Goal: Information Seeking & Learning: Learn about a topic

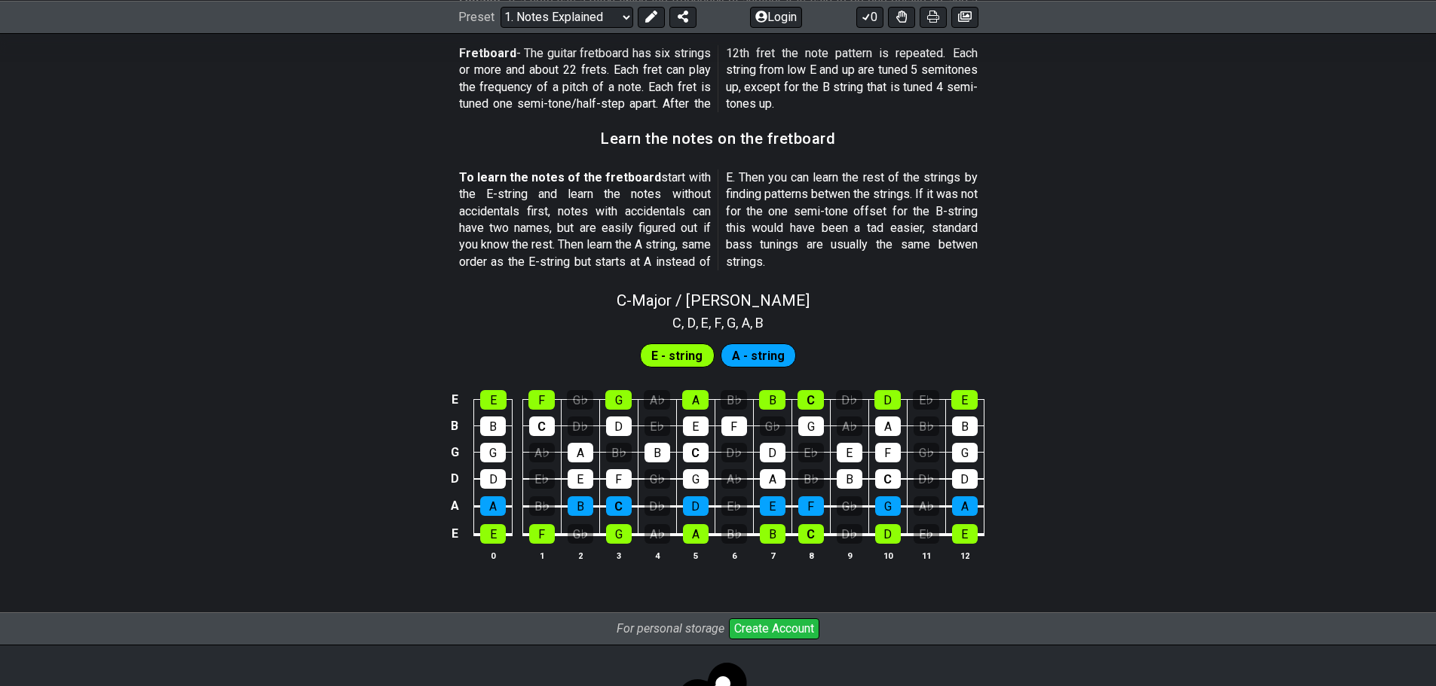
scroll to position [1266, 0]
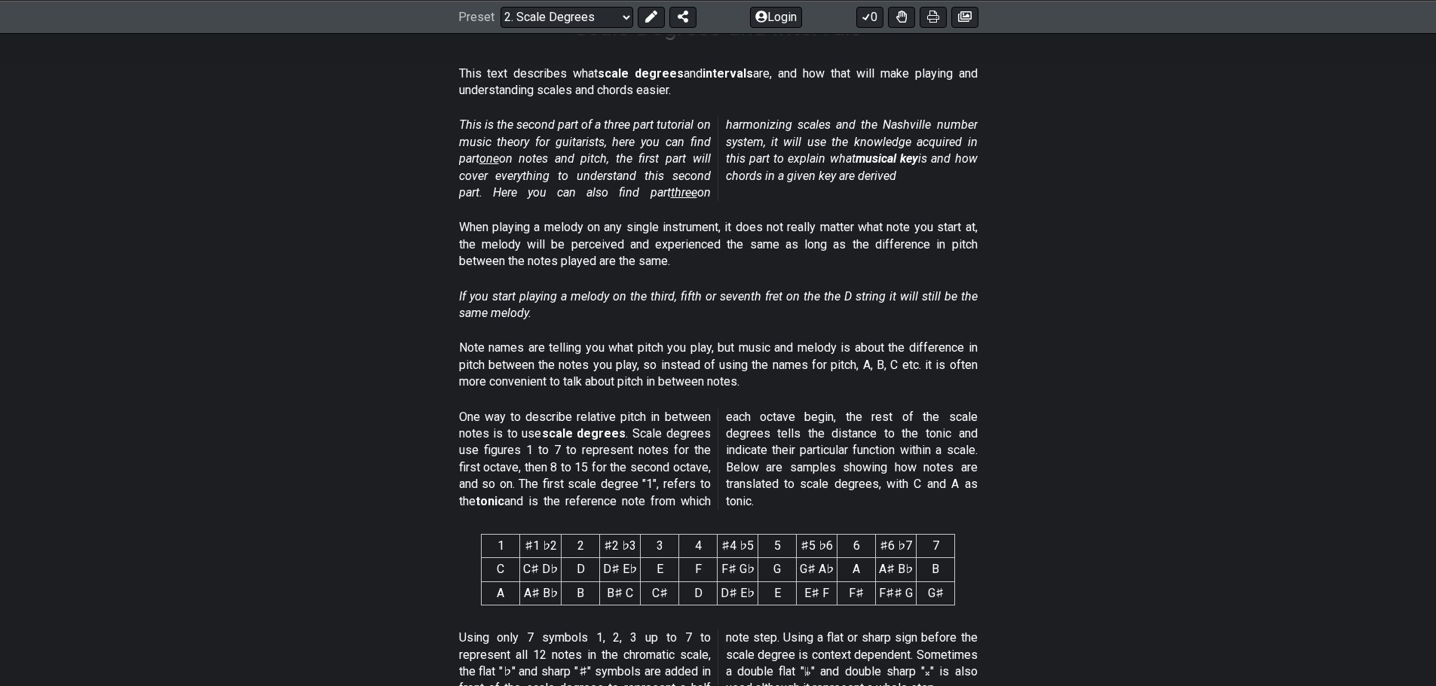
scroll to position [301, 0]
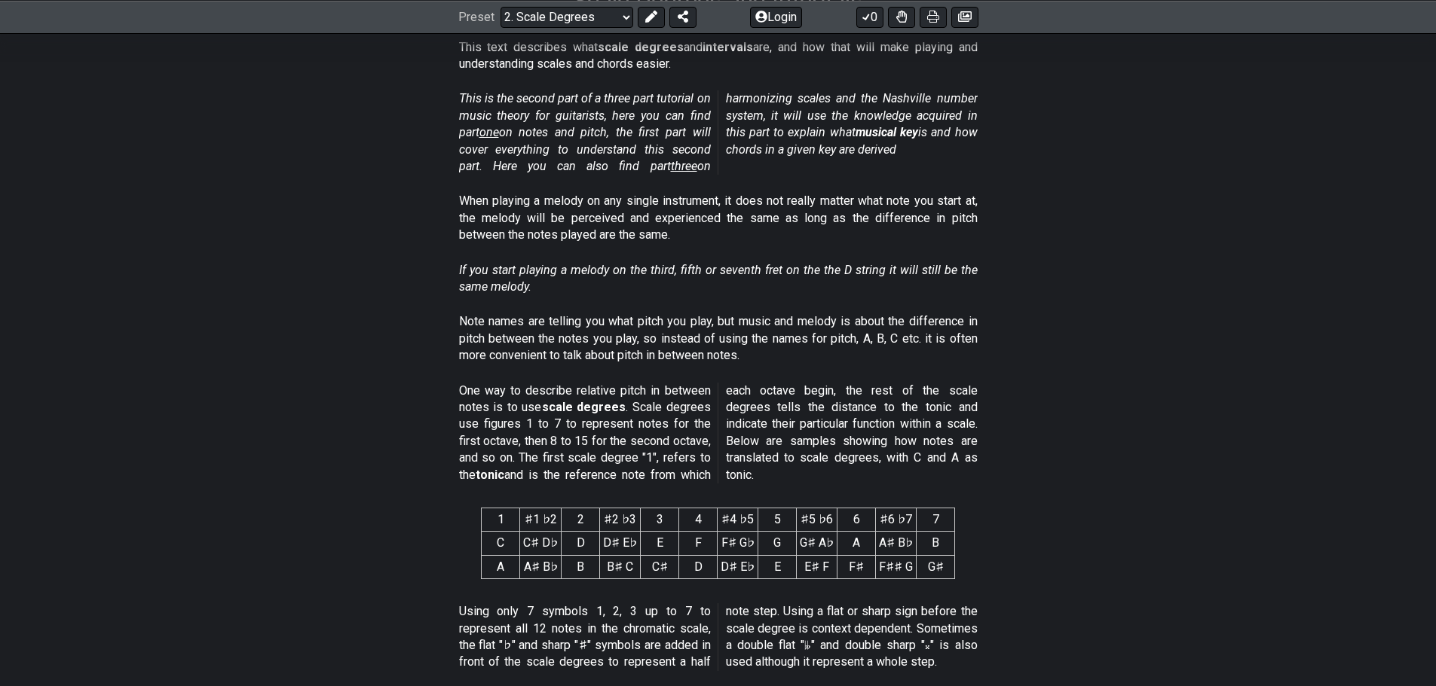
click at [377, 297] on section "If you start playing a melody on the third, fifth or seventh fret on the the D …" at bounding box center [718, 282] width 1436 height 52
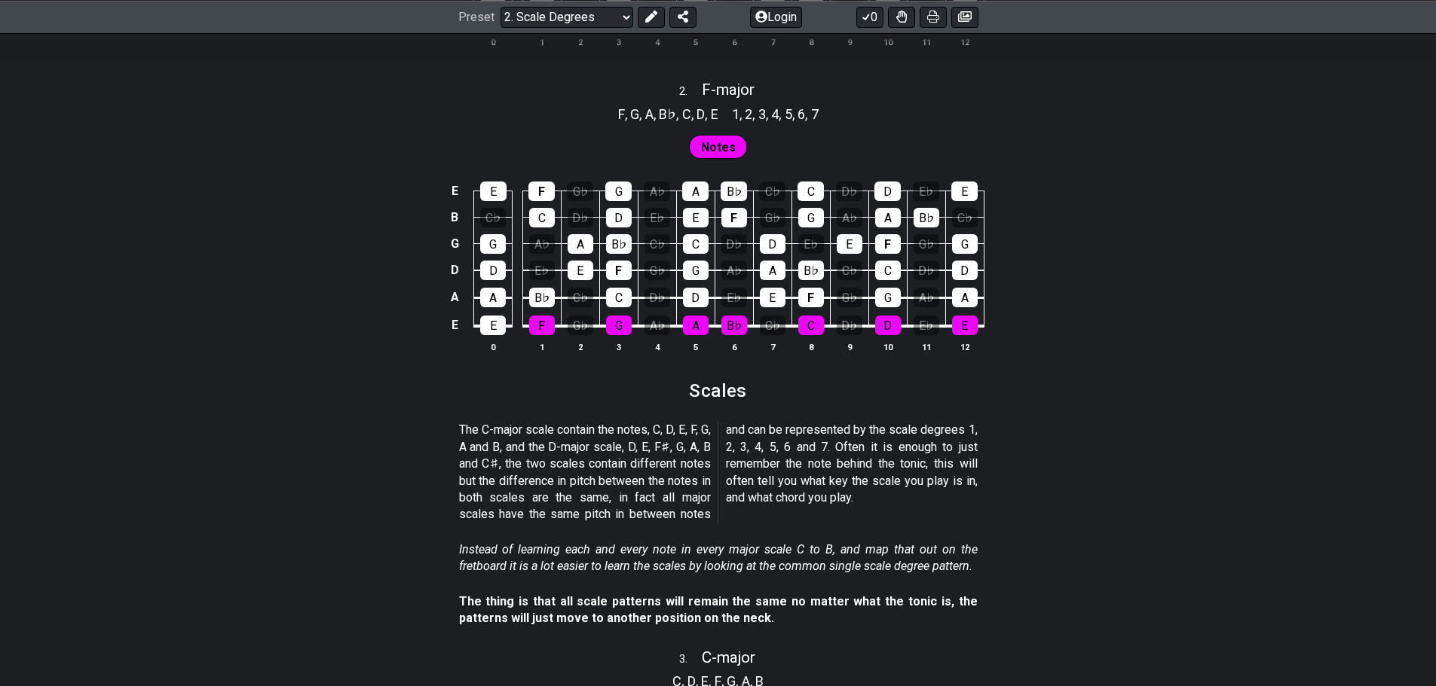
scroll to position [1432, 0]
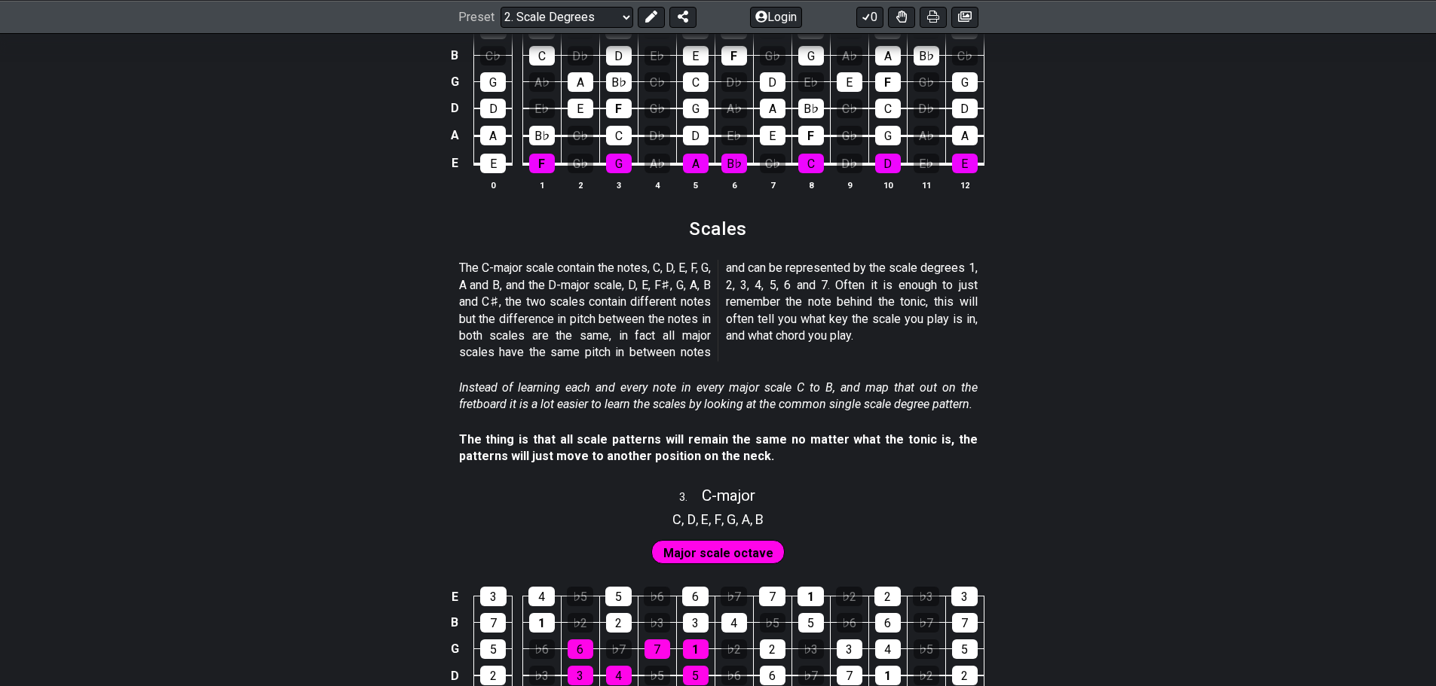
drag, startPoint x: 398, startPoint y: 451, endPoint x: 347, endPoint y: 473, distance: 55.0
click at [347, 473] on section "The thing is that all scale patterns will remain the same no matter what the to…" at bounding box center [718, 452] width 1436 height 52
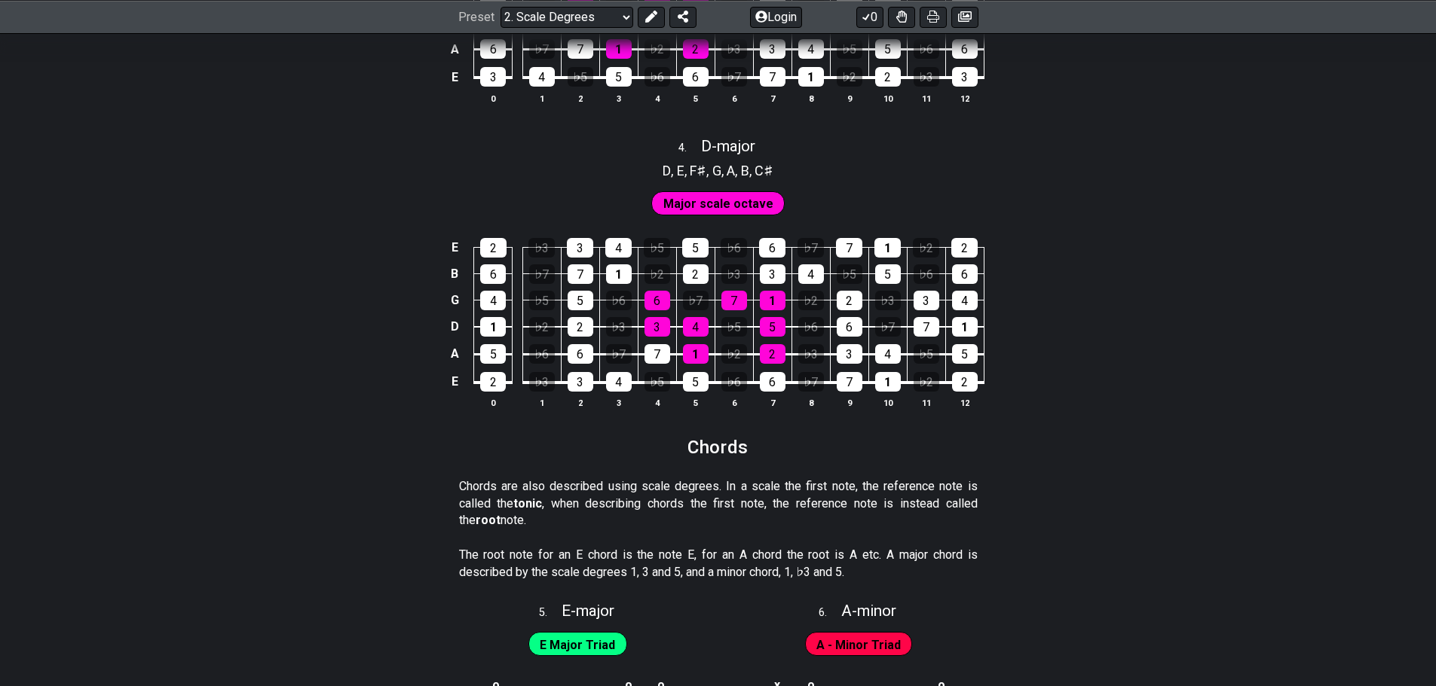
scroll to position [2110, 0]
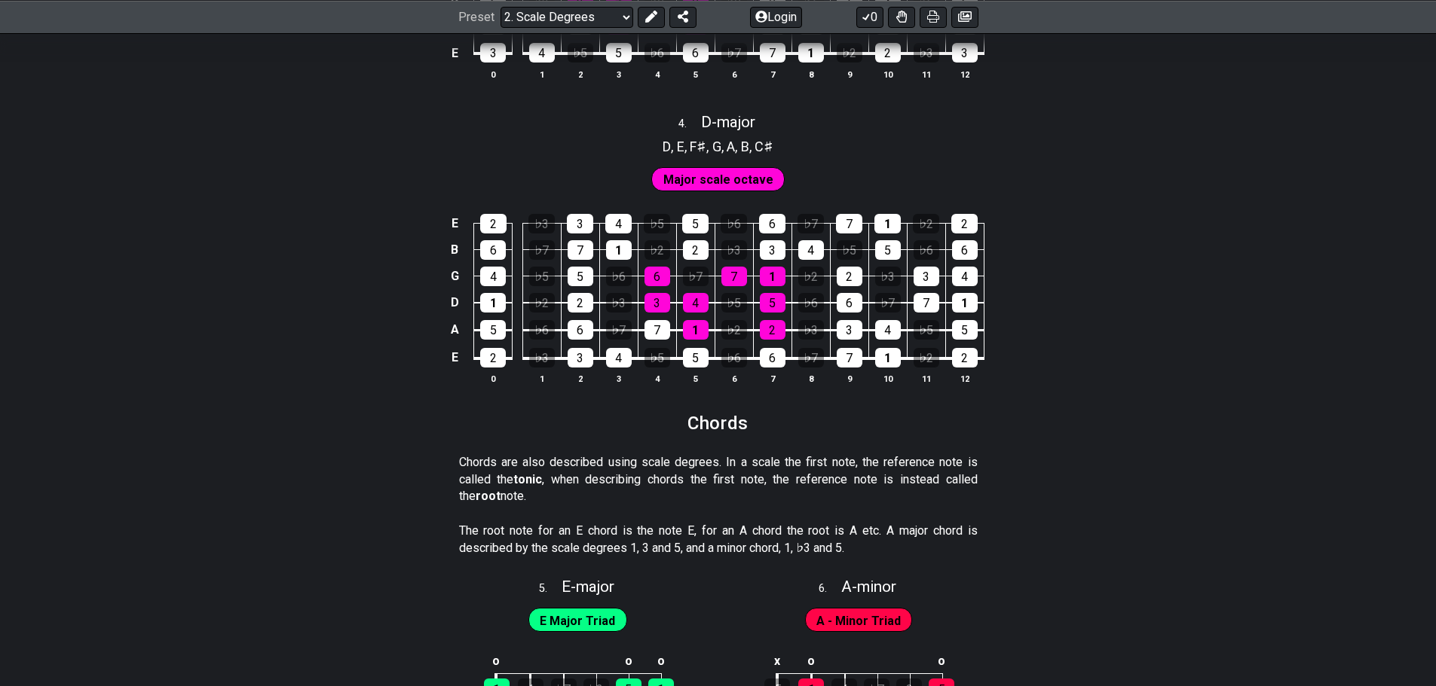
drag, startPoint x: 707, startPoint y: 517, endPoint x: 329, endPoint y: 515, distance: 378.3
click at [329, 515] on section "Chords are also described using scale degrees. In a scale the first note, the r…" at bounding box center [718, 482] width 1436 height 69
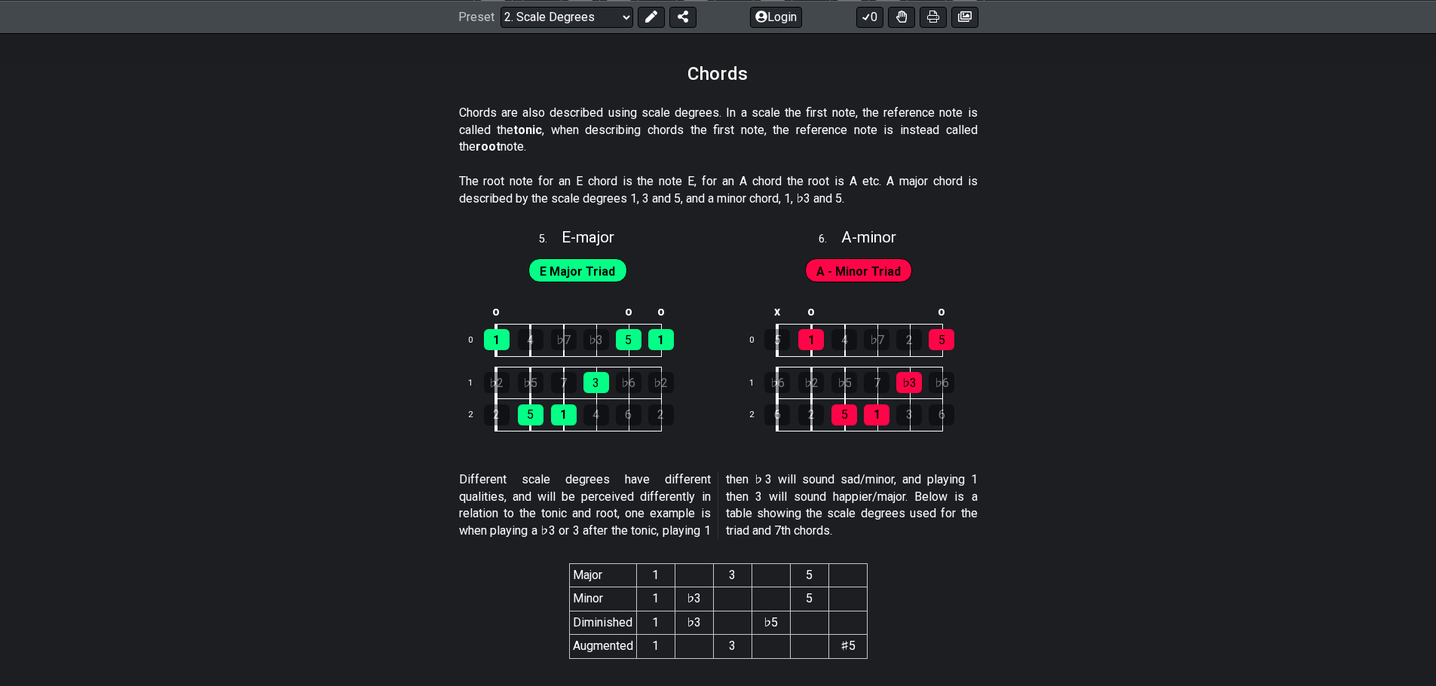
scroll to position [2487, 0]
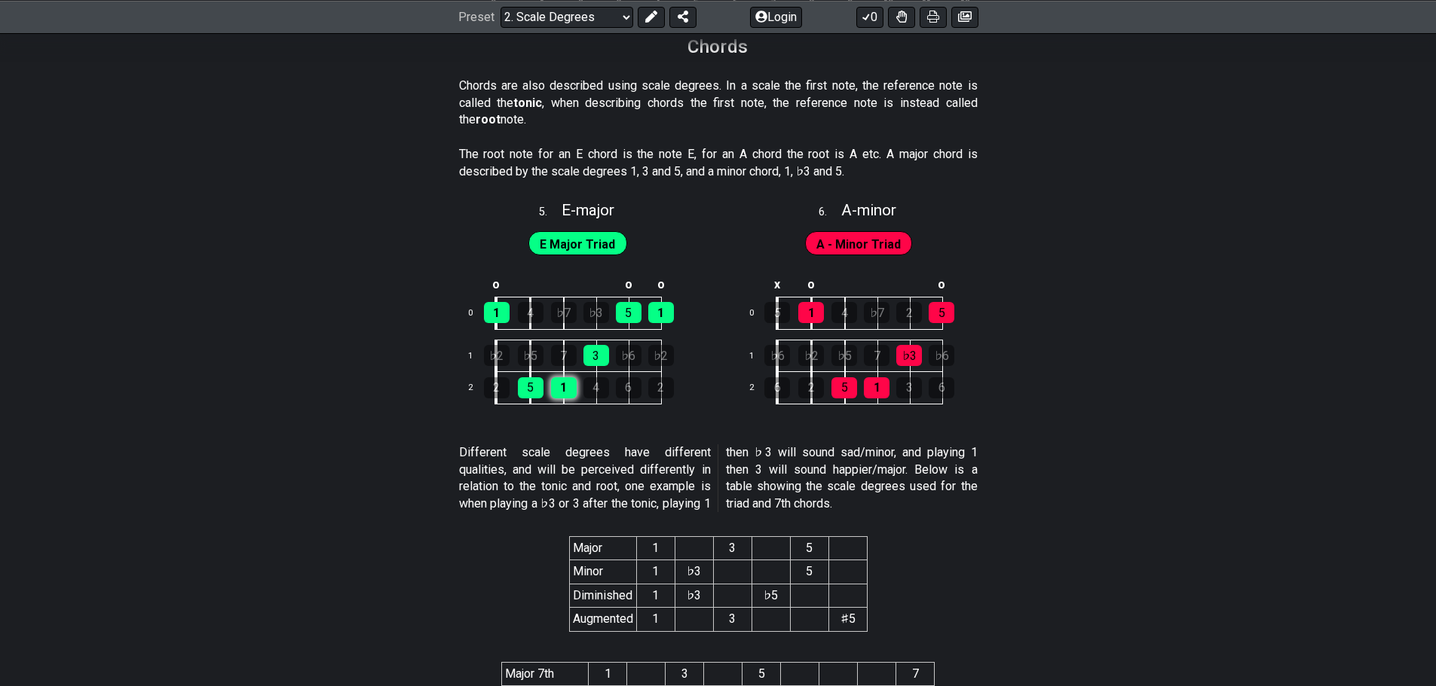
click at [567, 386] on div "1" at bounding box center [564, 388] width 26 height 21
click at [592, 359] on div "3" at bounding box center [596, 355] width 26 height 21
click at [618, 320] on div "5" at bounding box center [629, 312] width 26 height 21
click at [604, 347] on div "3" at bounding box center [596, 355] width 26 height 21
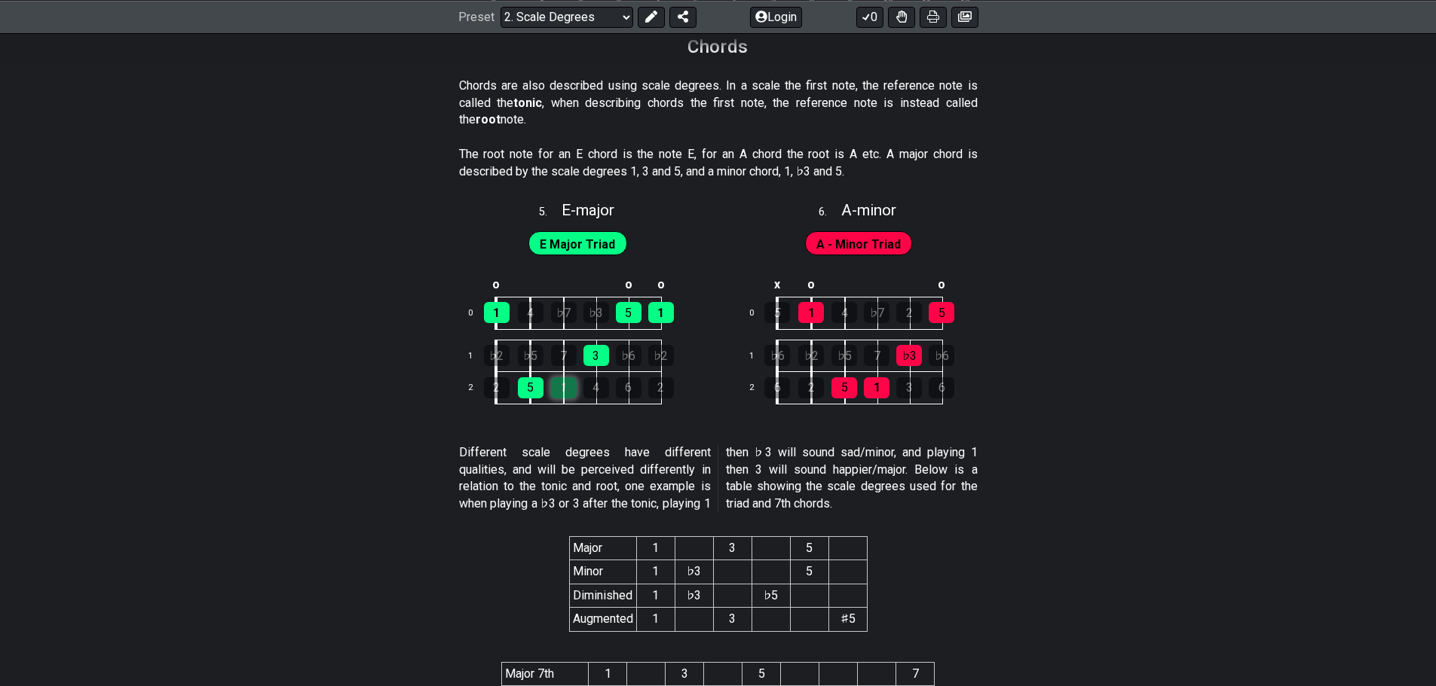
drag, startPoint x: 579, startPoint y: 371, endPoint x: 569, endPoint y: 381, distance: 14.4
click at [571, 378] on td "1" at bounding box center [580, 388] width 33 height 32
click at [569, 381] on div "1" at bounding box center [564, 388] width 26 height 21
click at [570, 247] on span "E Major Triad" at bounding box center [577, 245] width 75 height 22
click at [576, 238] on span "E Major Triad" at bounding box center [577, 245] width 75 height 22
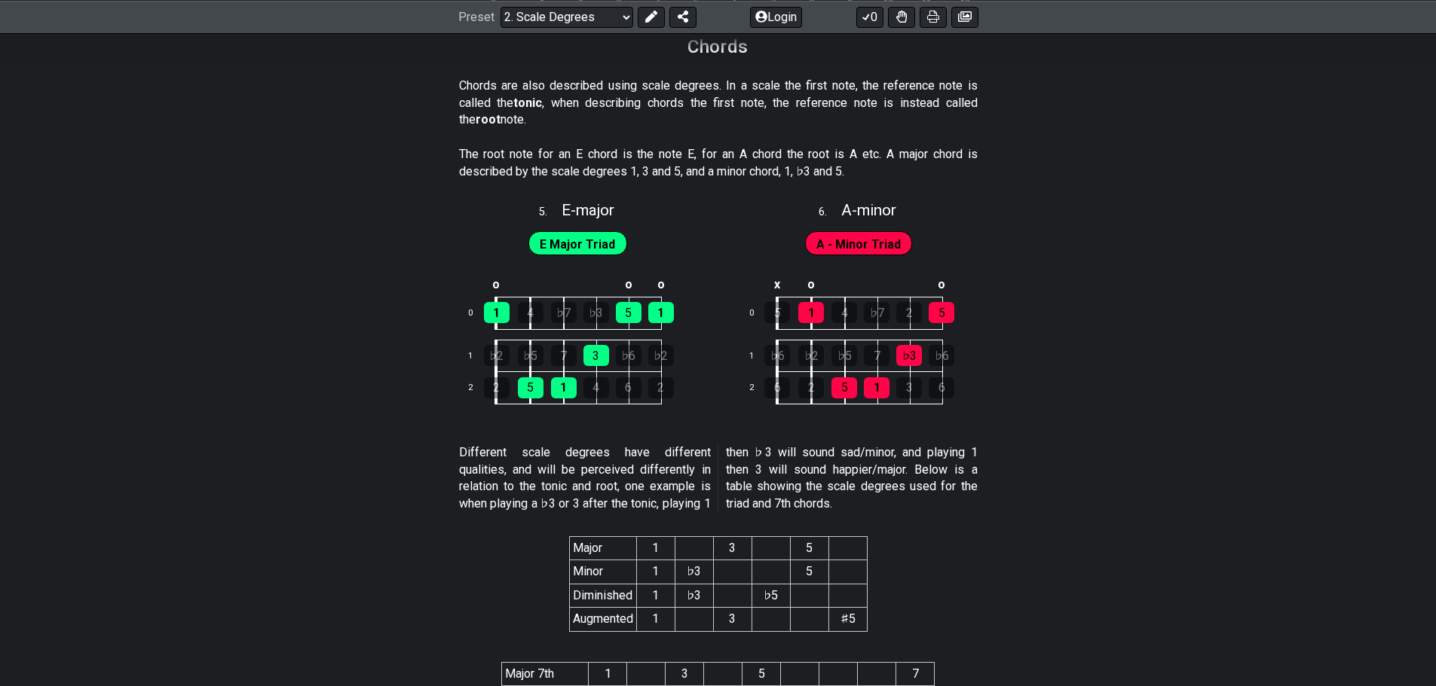
click at [559, 188] on div "The root note for an E chord is the note E, for an A chord the root is A etc. A…" at bounding box center [718, 166] width 518 height 52
click at [567, 207] on span "E - major" at bounding box center [587, 210] width 53 height 18
select select "E"
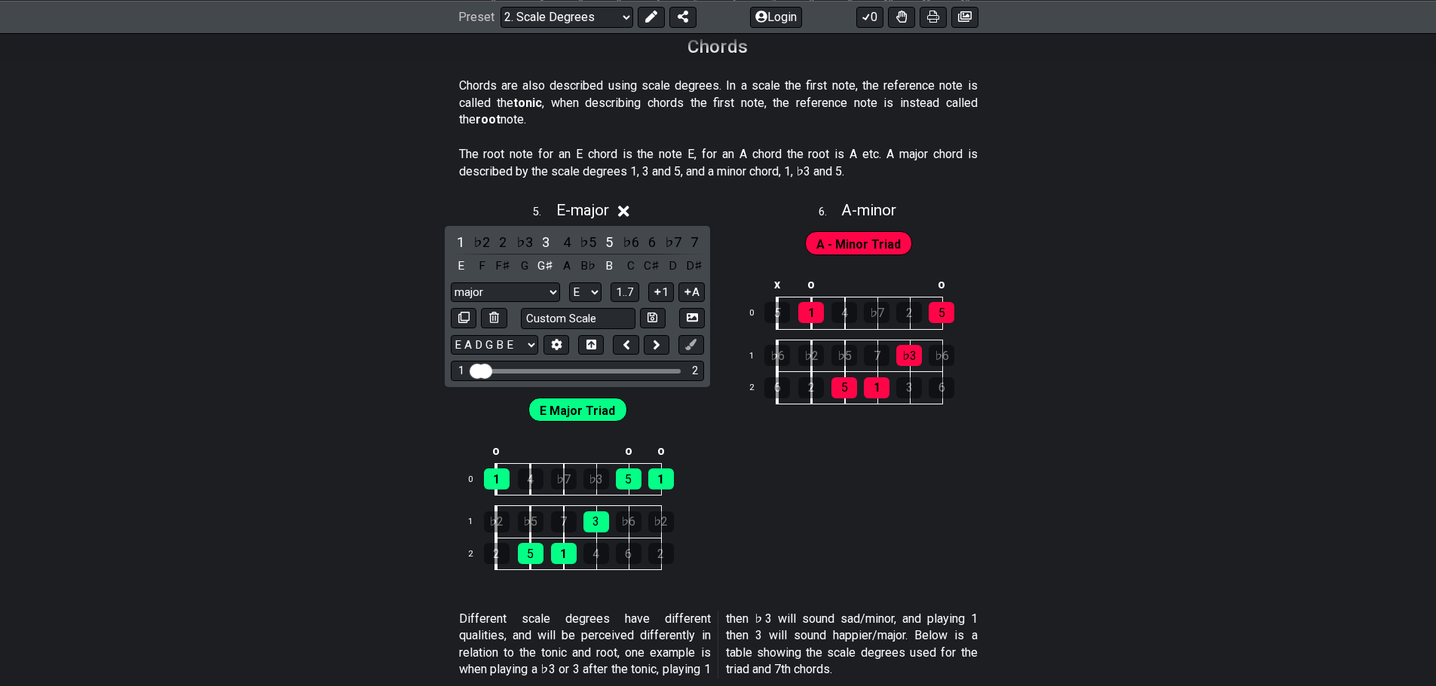
click at [625, 211] on icon at bounding box center [623, 211] width 11 height 16
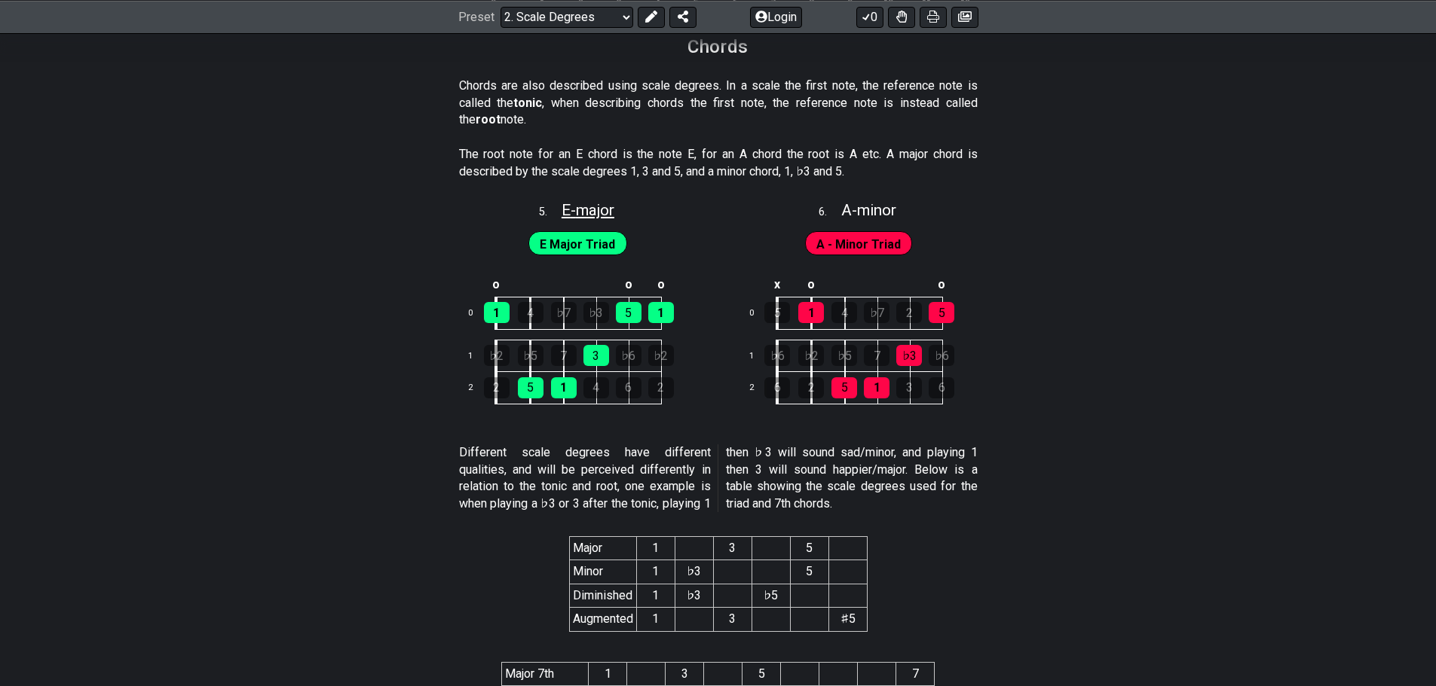
click at [594, 211] on span "E - major" at bounding box center [587, 210] width 53 height 18
select select "E"
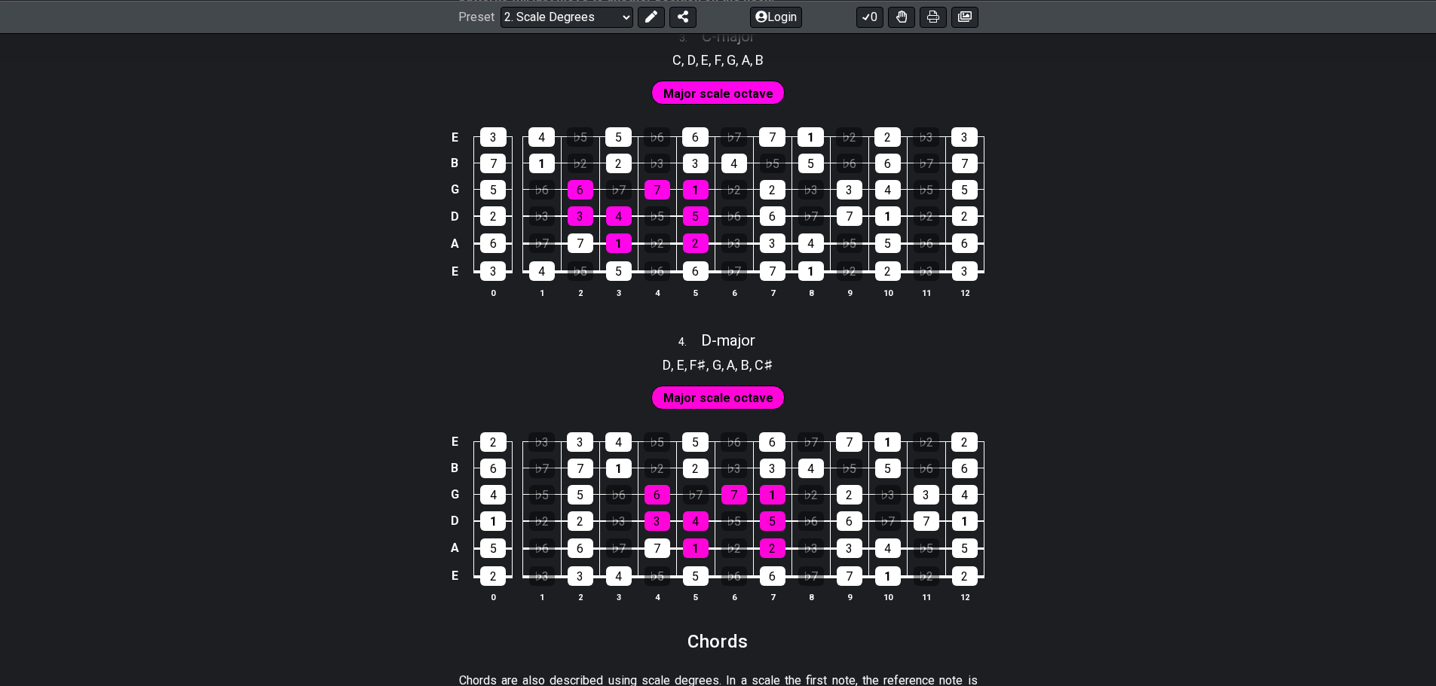
scroll to position [1892, 0]
drag, startPoint x: 574, startPoint y: 463, endPoint x: 407, endPoint y: 350, distance: 201.5
click at [407, 351] on div "D , E , F♯ , G , A , B , C♯" at bounding box center [718, 363] width 1436 height 24
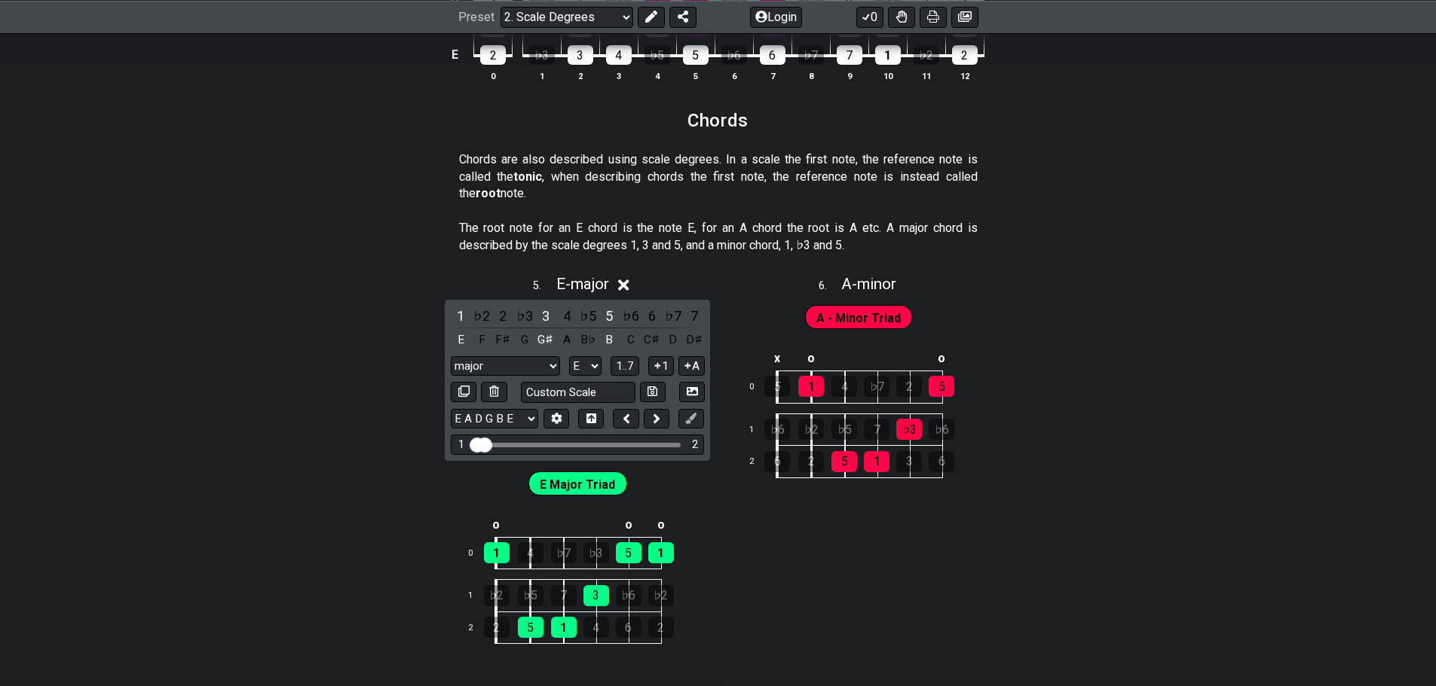
scroll to position [2420, 0]
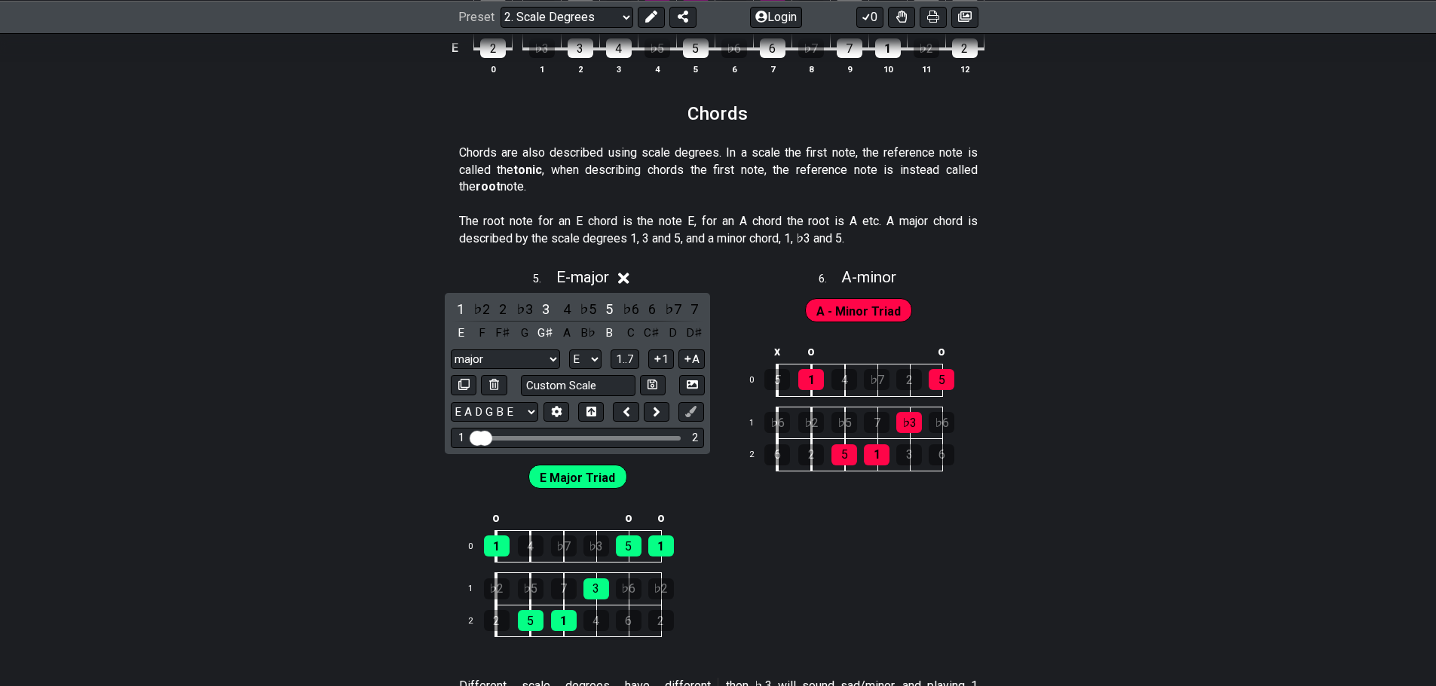
drag, startPoint x: 407, startPoint y: 350, endPoint x: 255, endPoint y: 464, distance: 190.0
click at [255, 464] on div "This text describes what scale degrees and intervals are, and how that will mak…" at bounding box center [718, 12] width 1436 height 4231
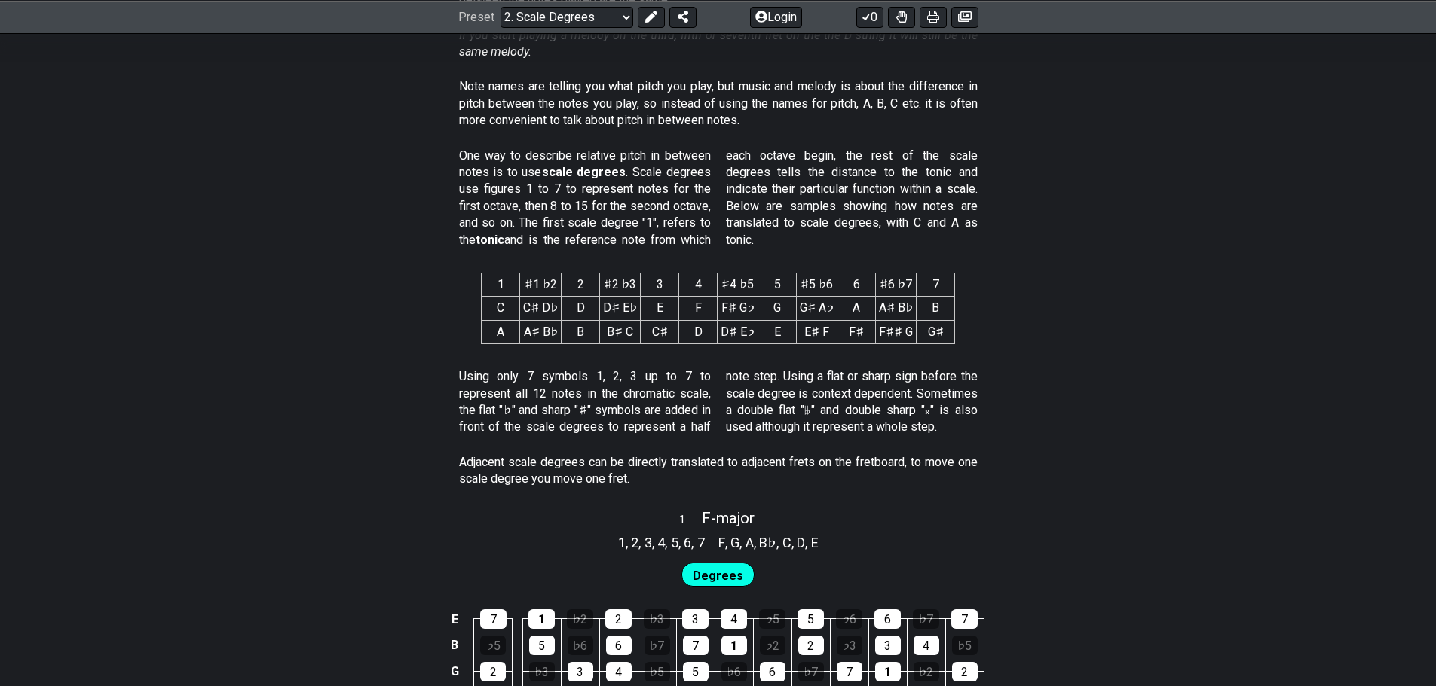
scroll to position [460, 0]
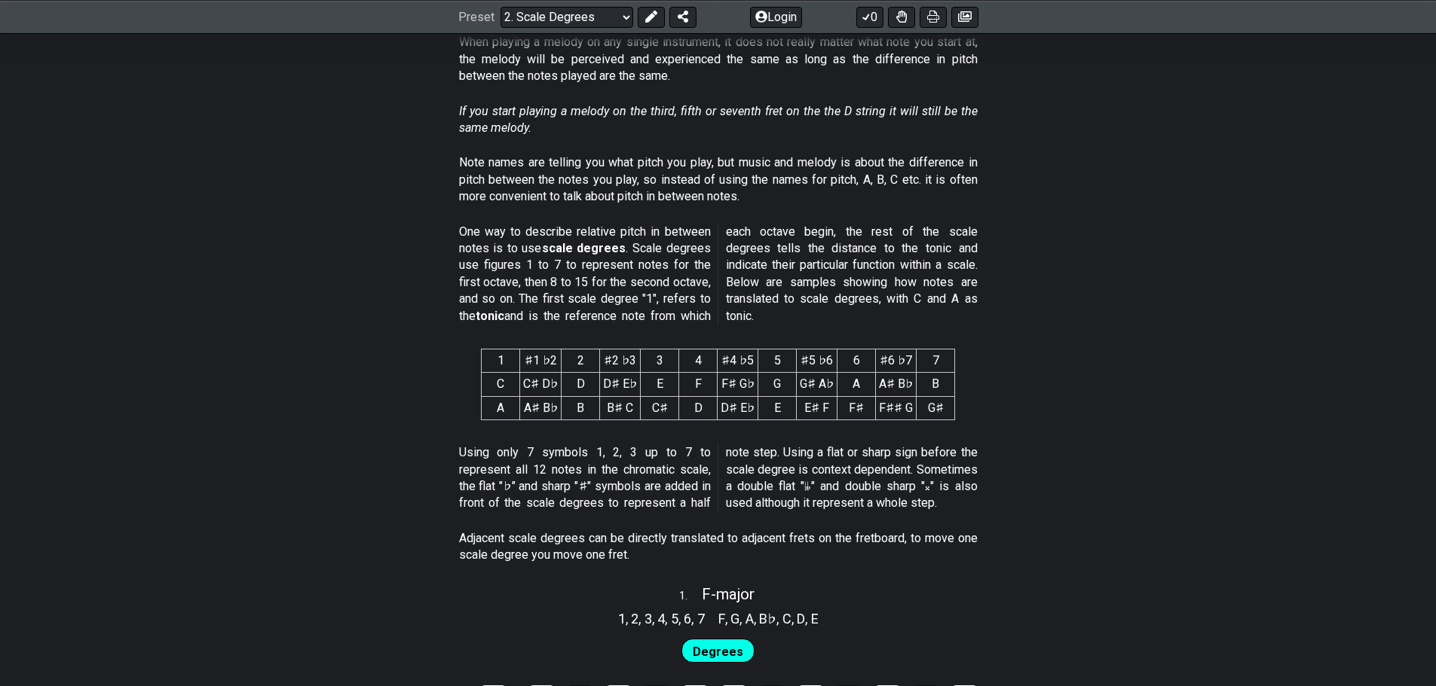
click at [503, 381] on td "C" at bounding box center [501, 384] width 38 height 23
click at [548, 383] on td "C♯ D♭" at bounding box center [540, 384] width 41 height 23
drag, startPoint x: 550, startPoint y: 383, endPoint x: 558, endPoint y: 382, distance: 7.6
click at [558, 382] on td "C♯ D♭" at bounding box center [540, 384] width 41 height 23
click at [546, 383] on td "C♯ D♭" at bounding box center [540, 384] width 41 height 23
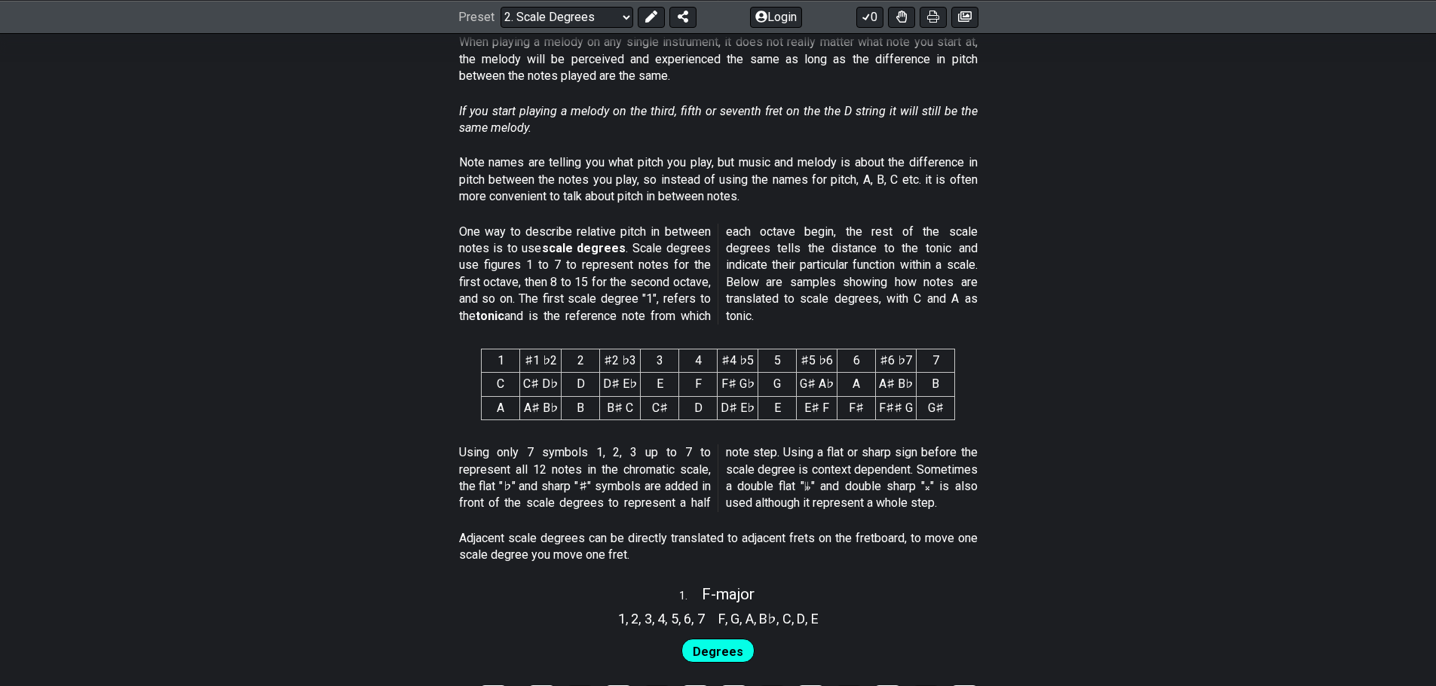
click at [589, 385] on td "D" at bounding box center [580, 384] width 38 height 23
click at [615, 387] on td "D♯ E♭" at bounding box center [620, 384] width 41 height 23
click at [659, 387] on td "E" at bounding box center [660, 384] width 38 height 23
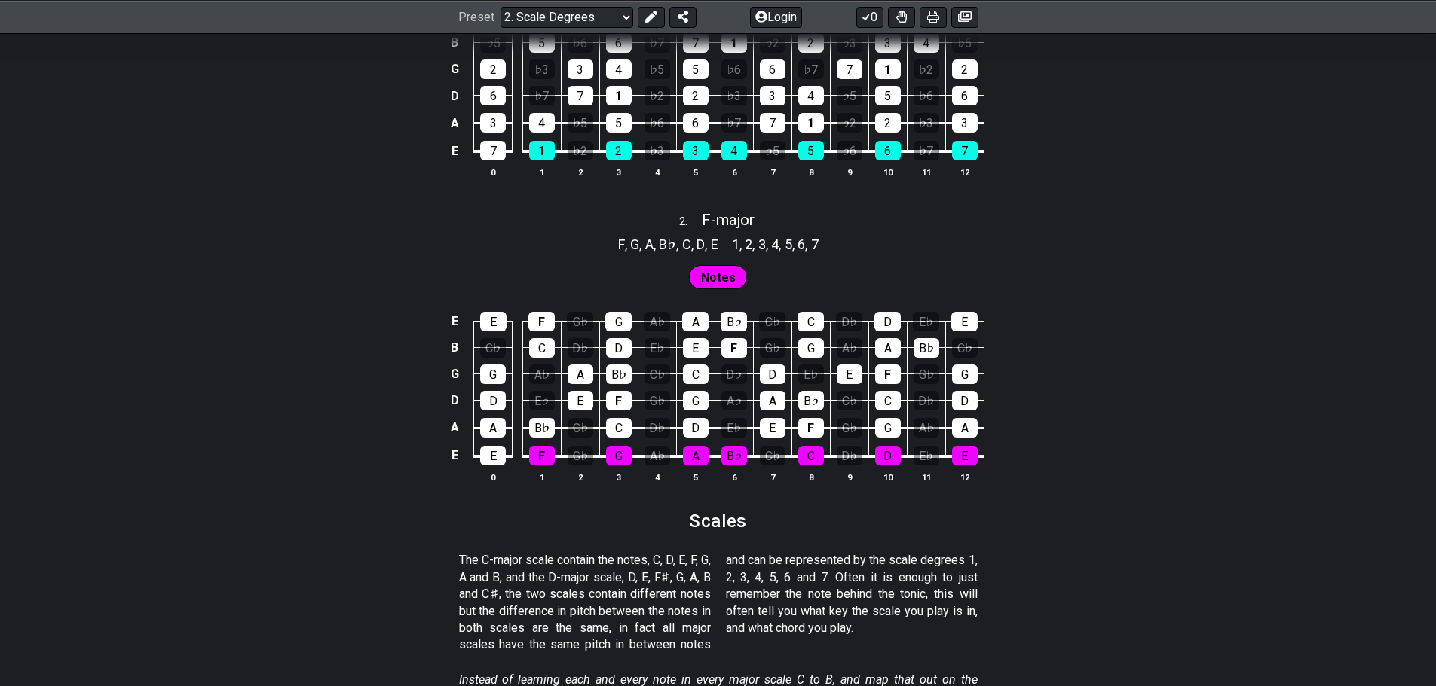
scroll to position [1289, 0]
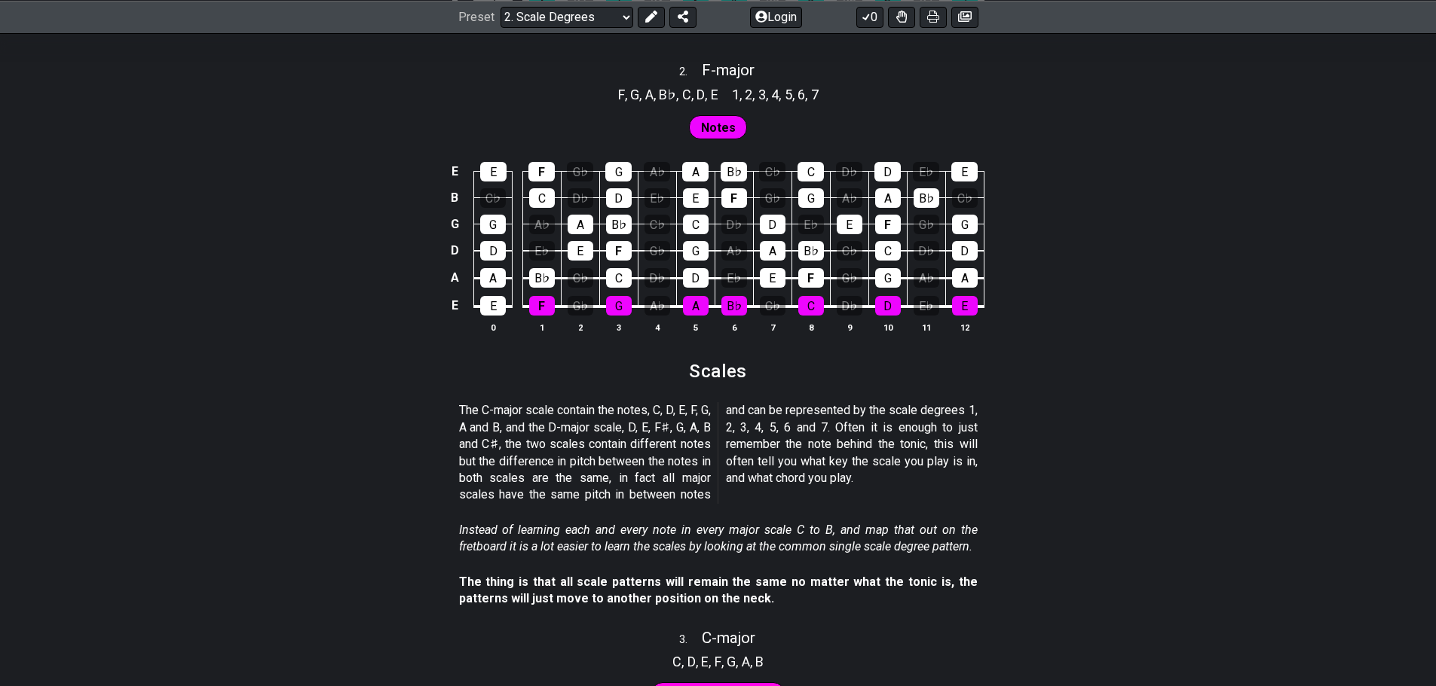
drag, startPoint x: 686, startPoint y: 428, endPoint x: 521, endPoint y: 489, distance: 175.3
click at [521, 489] on p "The C-major scale contain the notes, C, D, E, F, G, A and B, and the D-major sc…" at bounding box center [718, 452] width 518 height 101
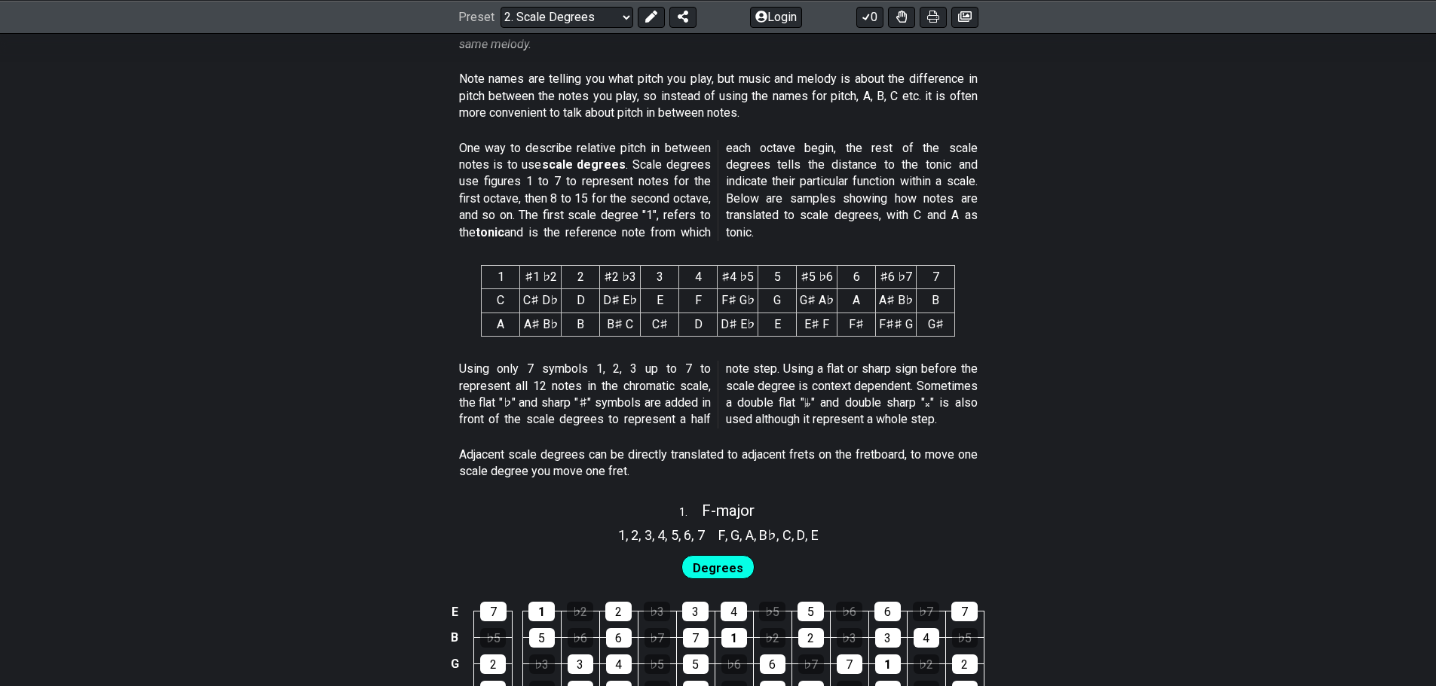
scroll to position [536, 0]
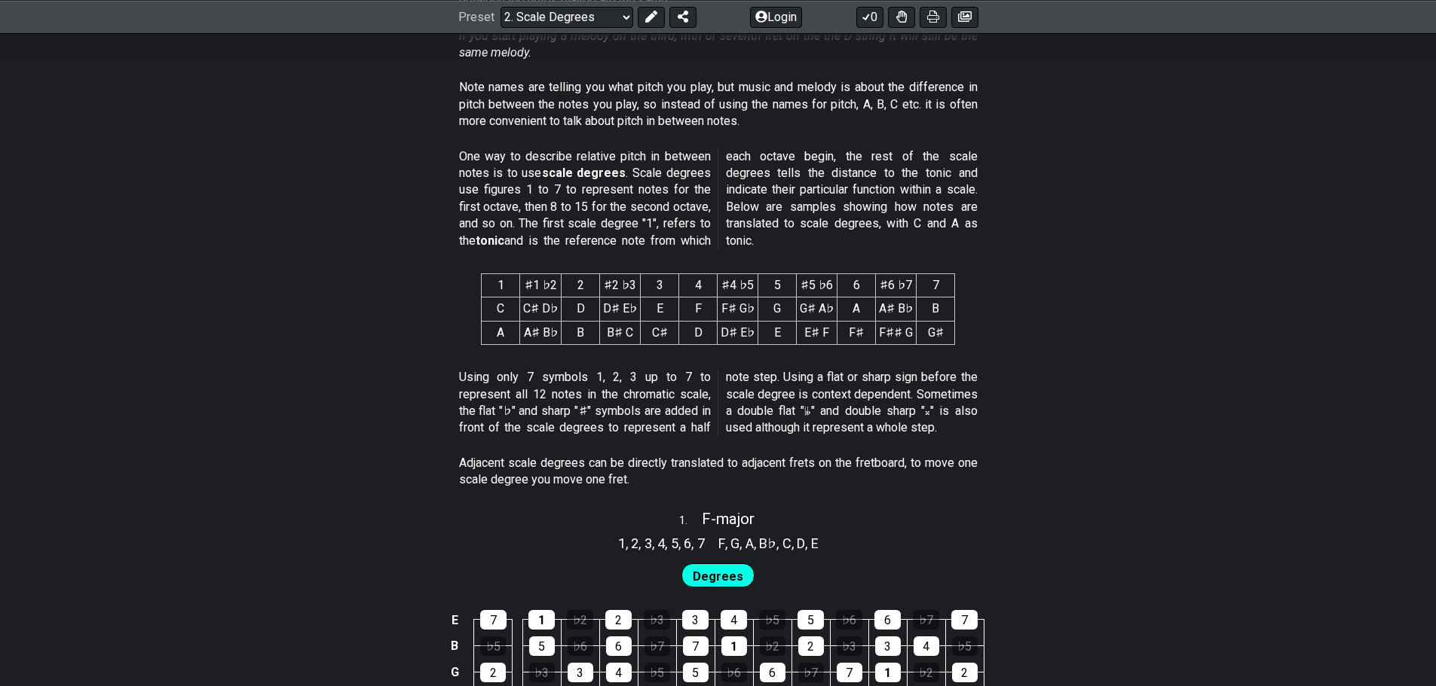
click at [507, 310] on td "C" at bounding box center [501, 309] width 38 height 23
click at [541, 306] on td "C♯ D♭" at bounding box center [540, 309] width 41 height 23
click at [586, 302] on td "D" at bounding box center [580, 309] width 38 height 23
click at [616, 305] on td "D♯ E♭" at bounding box center [620, 309] width 41 height 23
click at [666, 308] on td "E" at bounding box center [660, 309] width 38 height 23
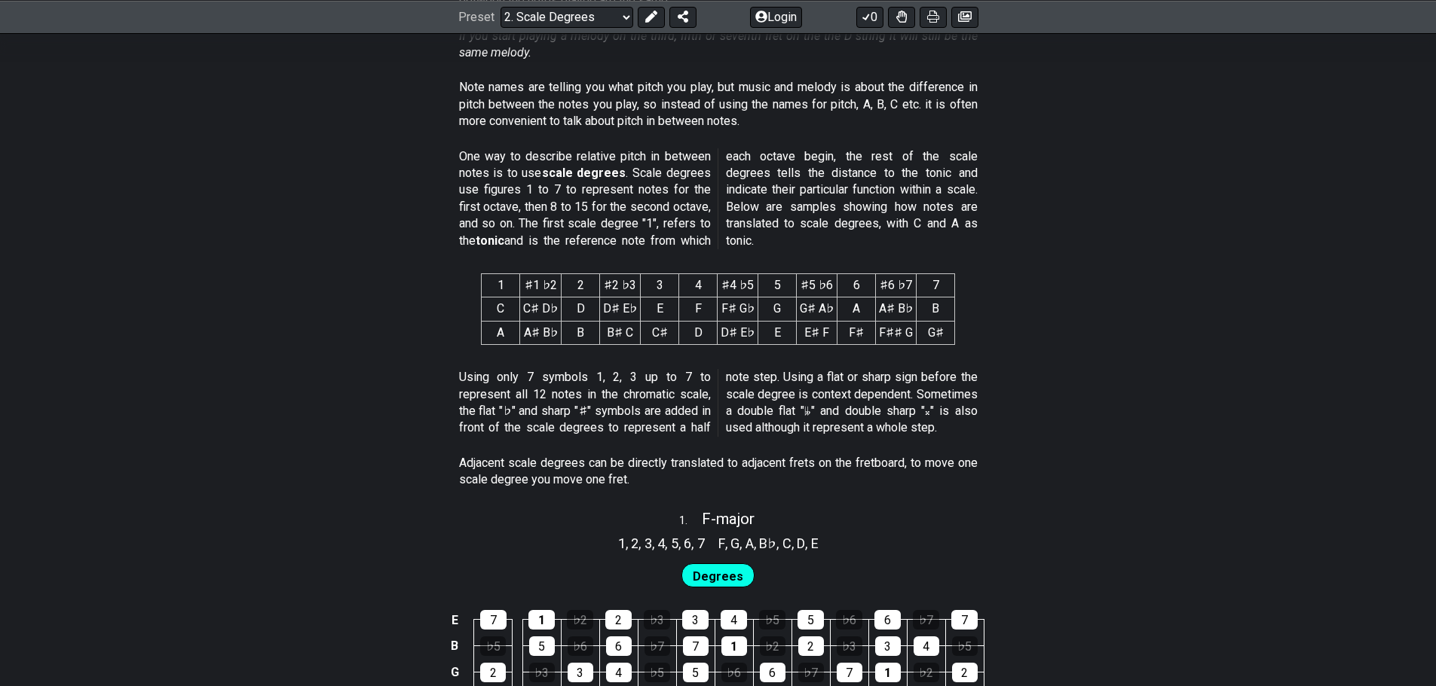
click at [697, 310] on td "F" at bounding box center [698, 309] width 38 height 23
click at [735, 310] on td "F♯ G♭" at bounding box center [737, 309] width 41 height 23
click at [781, 308] on td "G" at bounding box center [777, 309] width 38 height 23
click at [509, 304] on td "C" at bounding box center [501, 309] width 38 height 23
drag, startPoint x: 665, startPoint y: 306, endPoint x: 659, endPoint y: 317, distance: 12.8
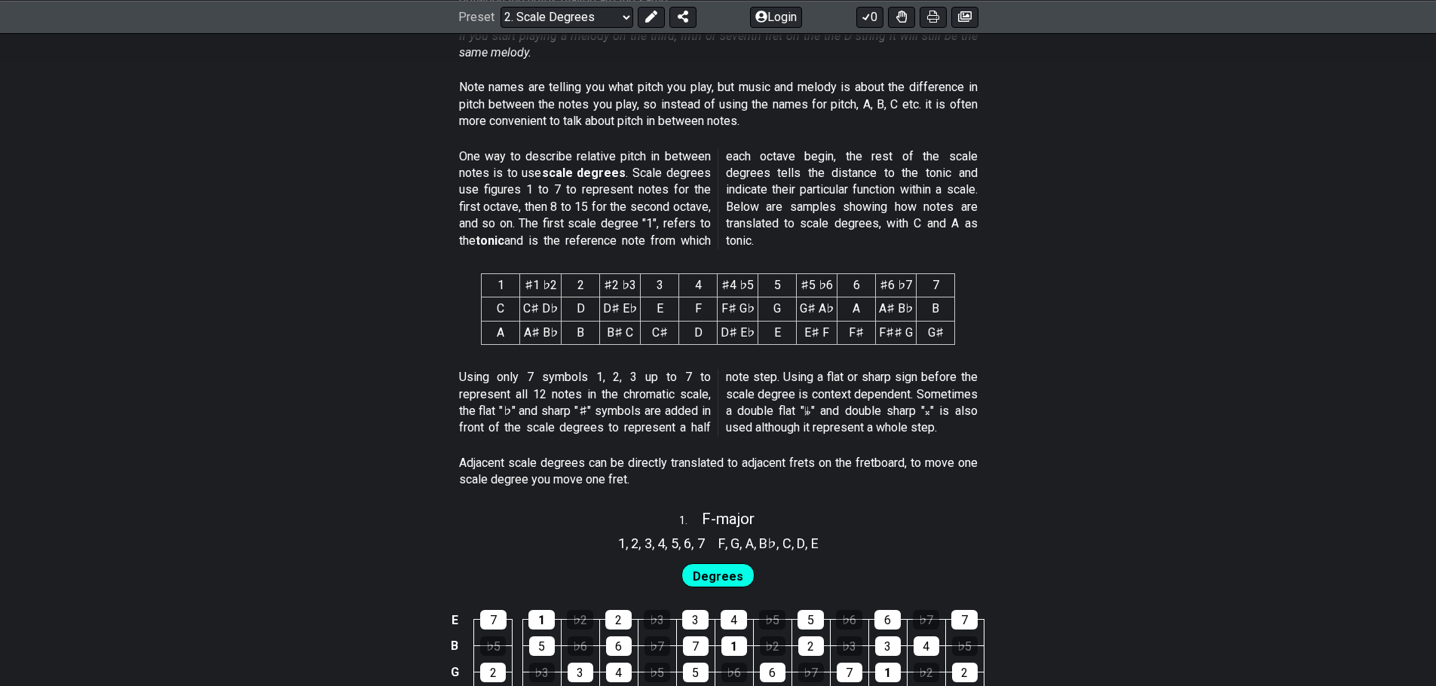
click at [656, 317] on td "E" at bounding box center [660, 309] width 38 height 23
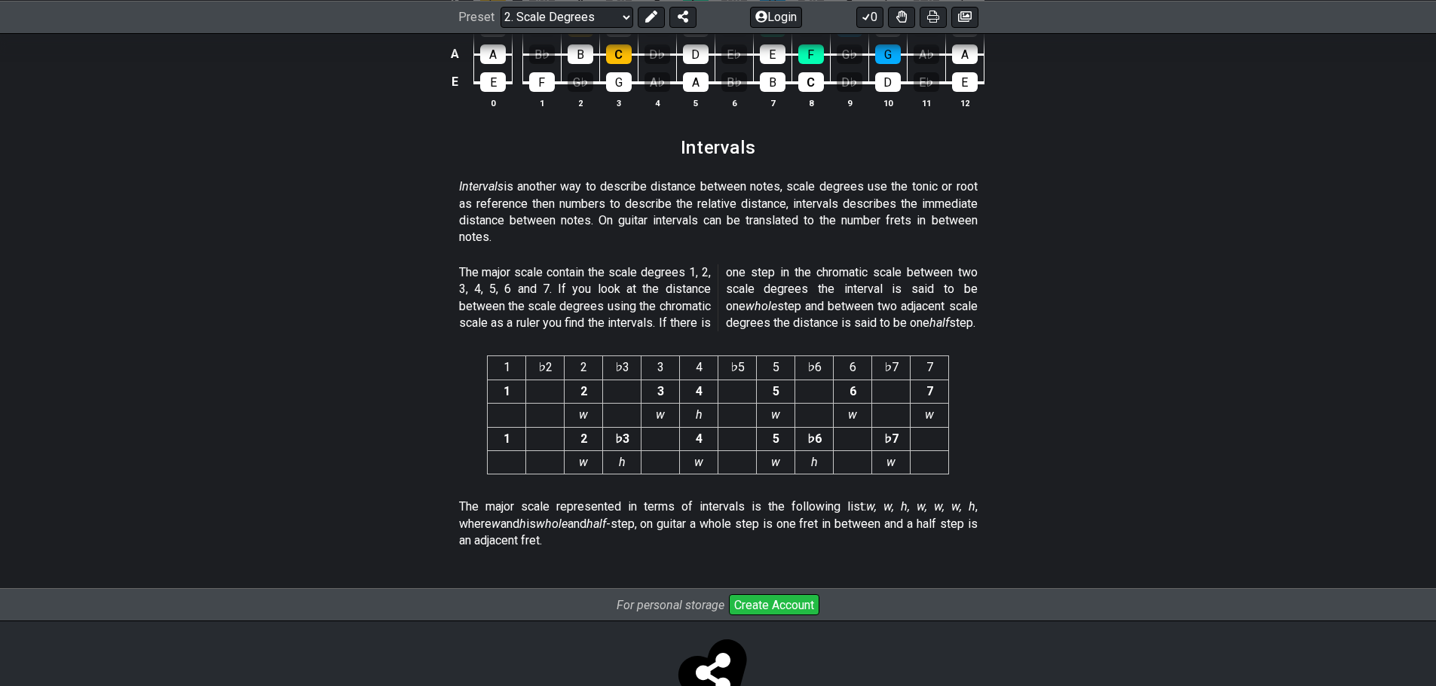
scroll to position [4002, 0]
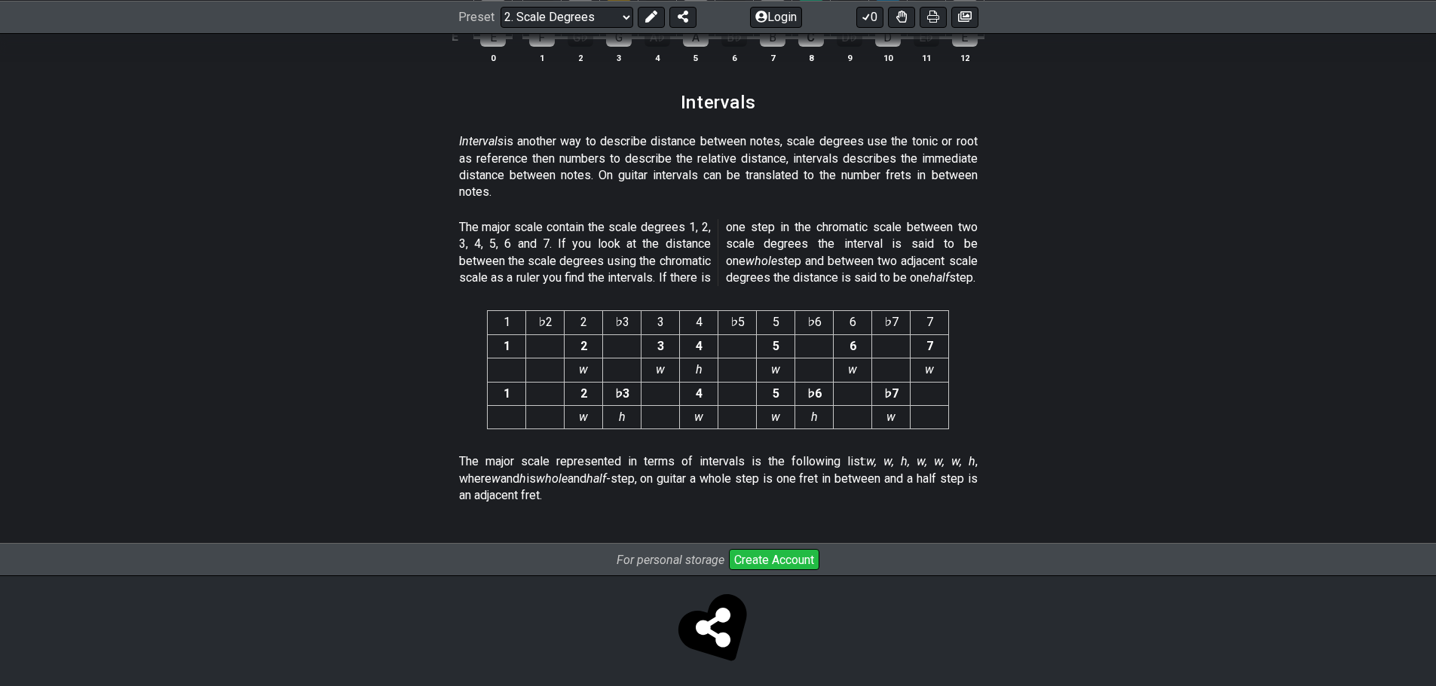
click at [547, 240] on p "The major scale contain the scale degrees 1, 2, 3, 4, 5, 6 and 7. If you look a…" at bounding box center [718, 253] width 518 height 68
drag, startPoint x: 547, startPoint y: 240, endPoint x: 478, endPoint y: 228, distance: 70.2
click at [478, 228] on p "The major scale contain the scale degrees 1, 2, 3, 4, 5, 6 and 7. If you look a…" at bounding box center [718, 253] width 518 height 68
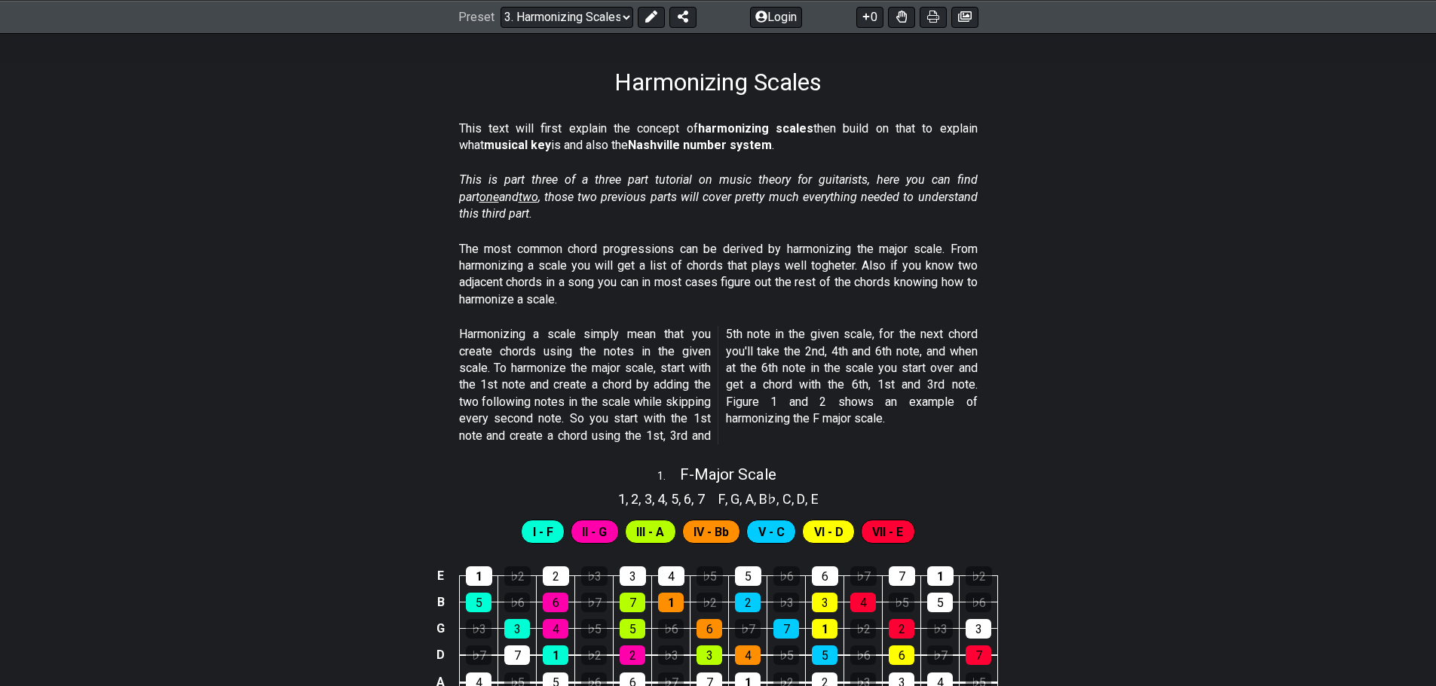
scroll to position [226, 0]
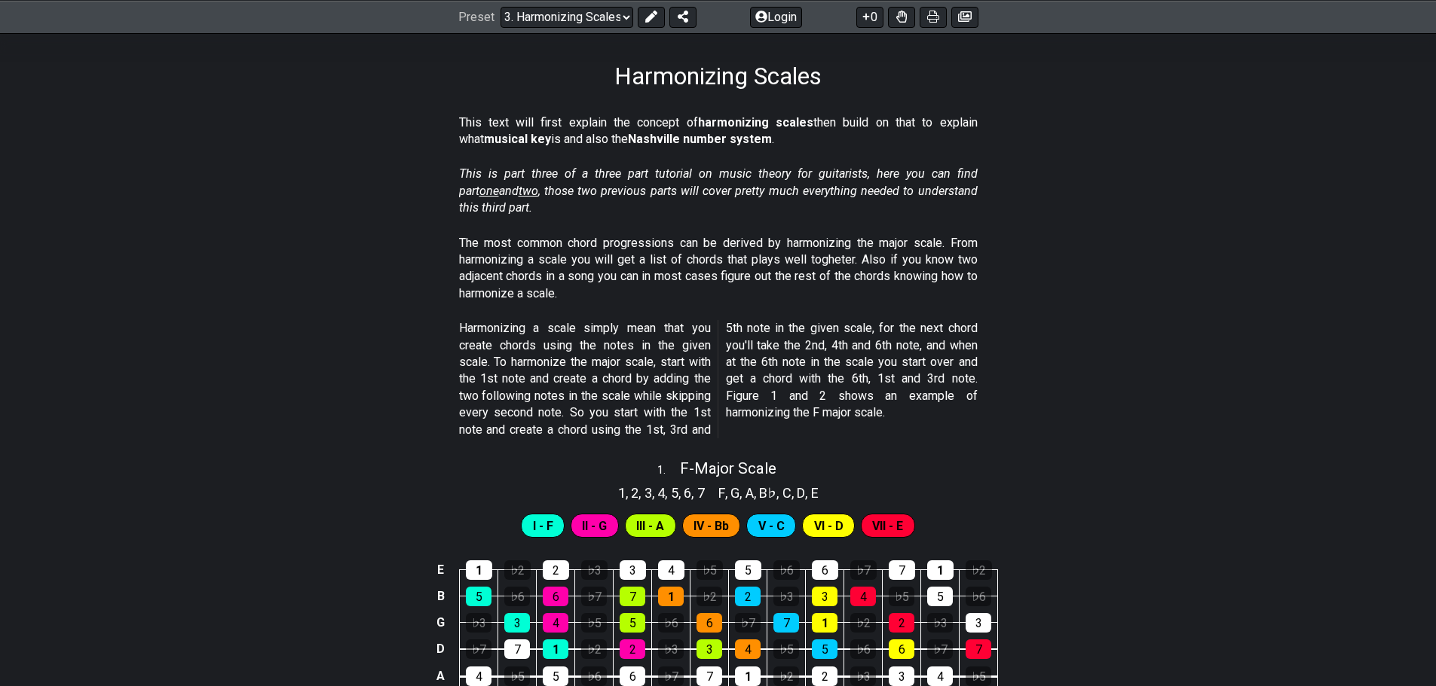
click at [980, 451] on div "1 . F - Major Scale" at bounding box center [718, 465] width 1436 height 29
select select "F"
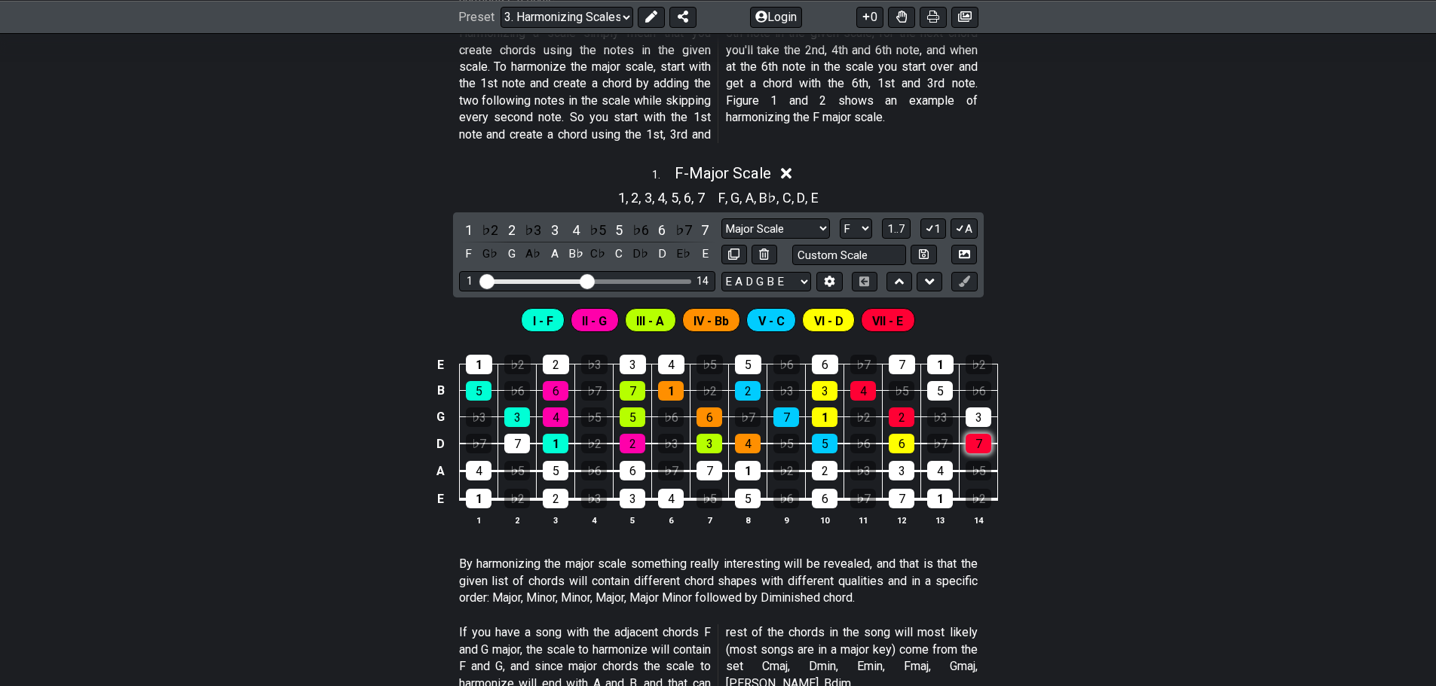
scroll to position [527, 0]
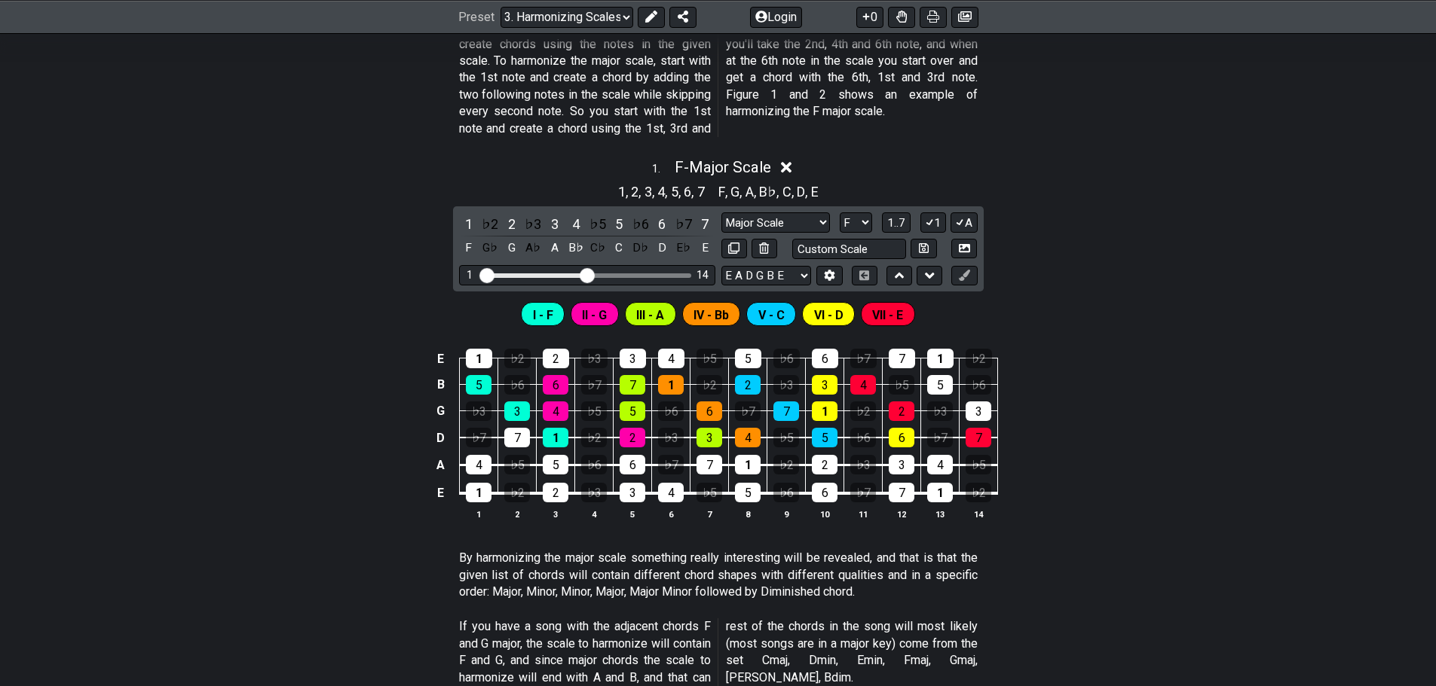
click at [287, 456] on div "E 1 ♭2 2 ♭3 3 4 ♭5 5 ♭6 6 ♭7 7 1 ♭2 B 5 ♭6 6 ♭7 7 1 ♭2 2 ♭3 3 4 ♭5 5 ♭6 G ♭3 3 …" at bounding box center [718, 435] width 1436 height 212
click at [786, 167] on icon at bounding box center [786, 168] width 11 height 11
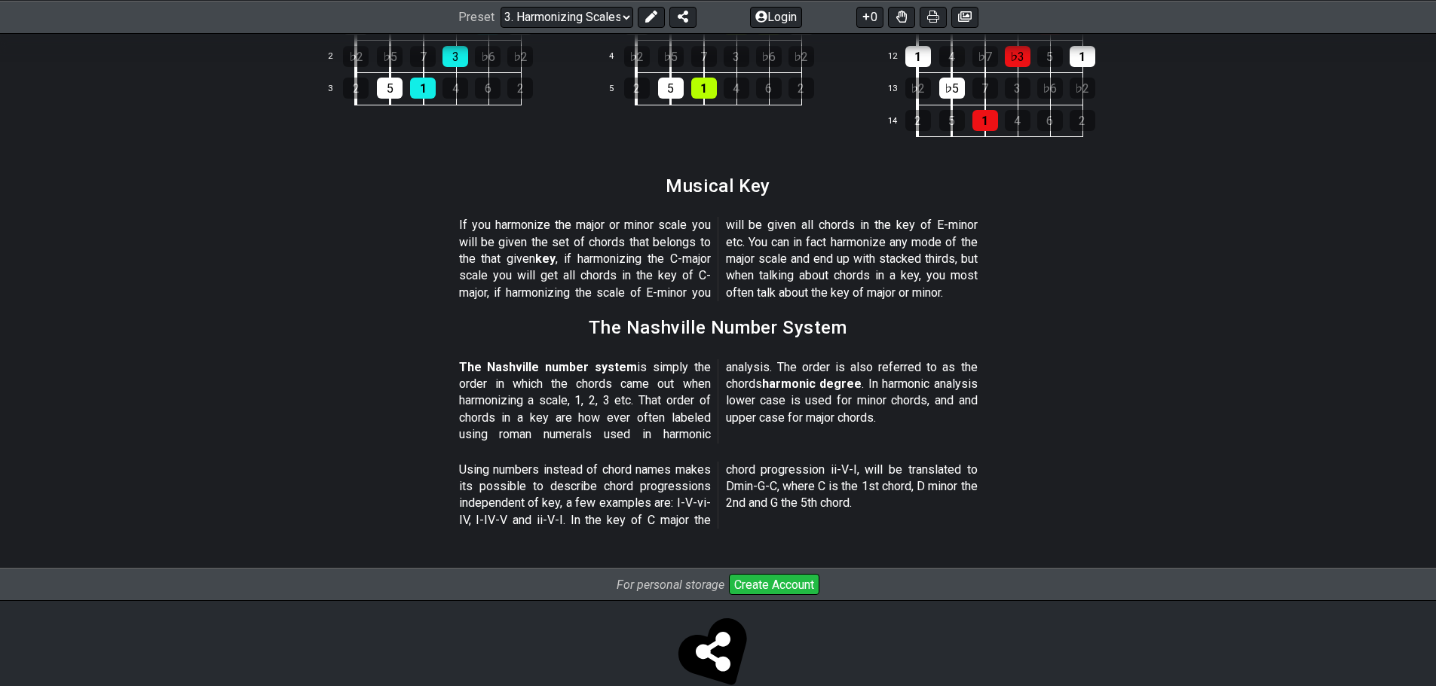
scroll to position [1688, 0]
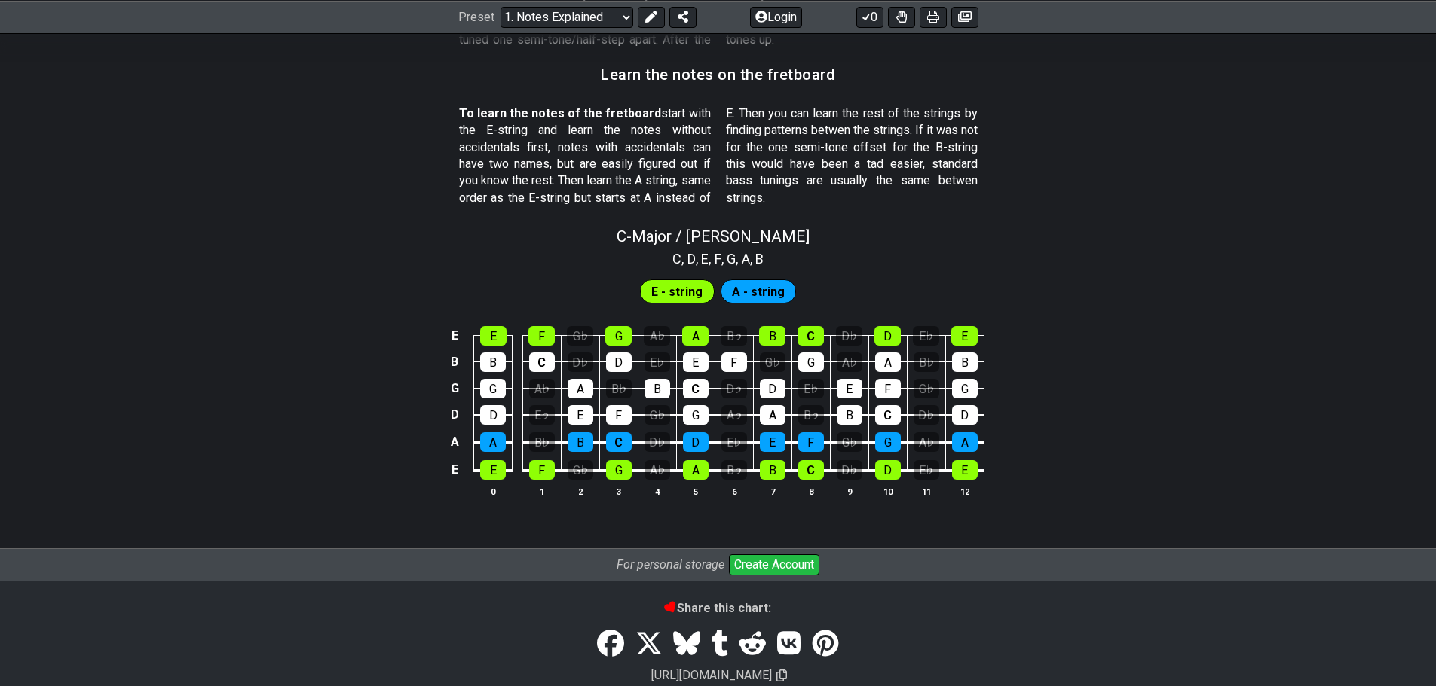
scroll to position [1356, 0]
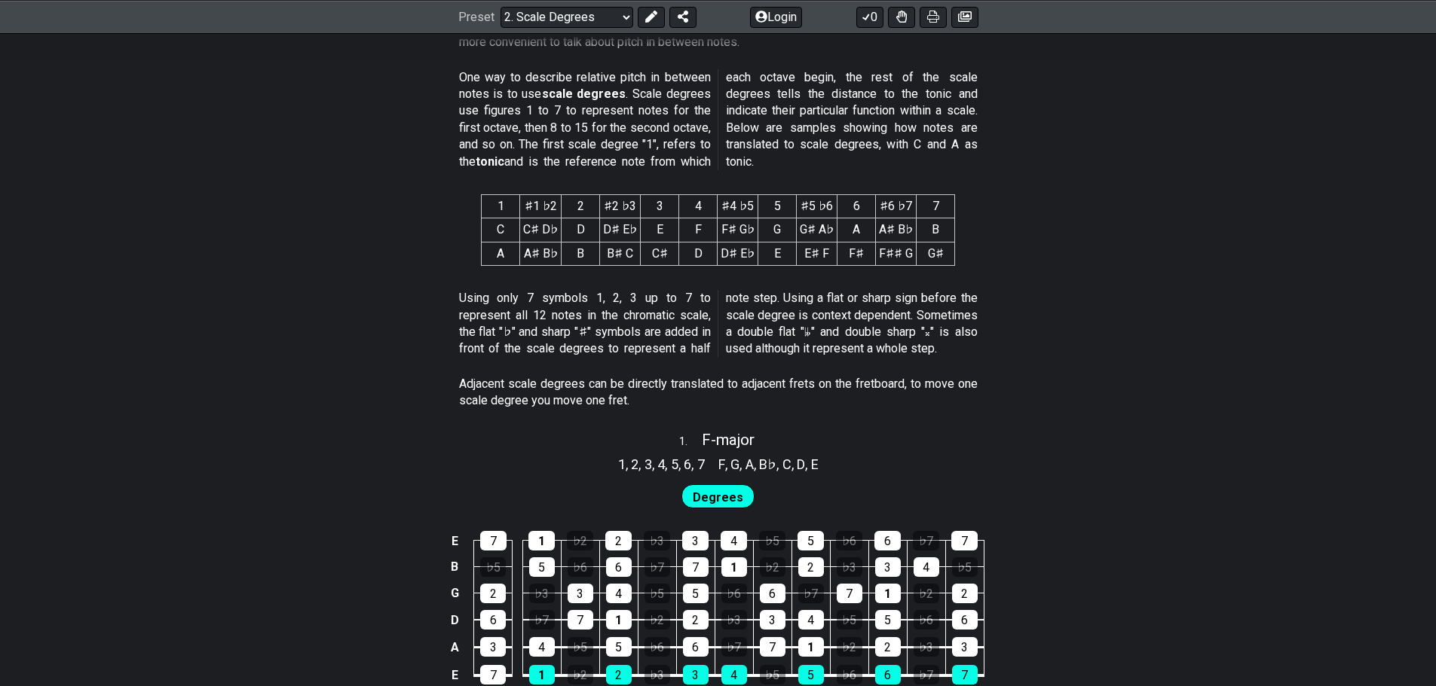
scroll to position [603, 0]
